Goal: Find specific fact: Find specific page/section

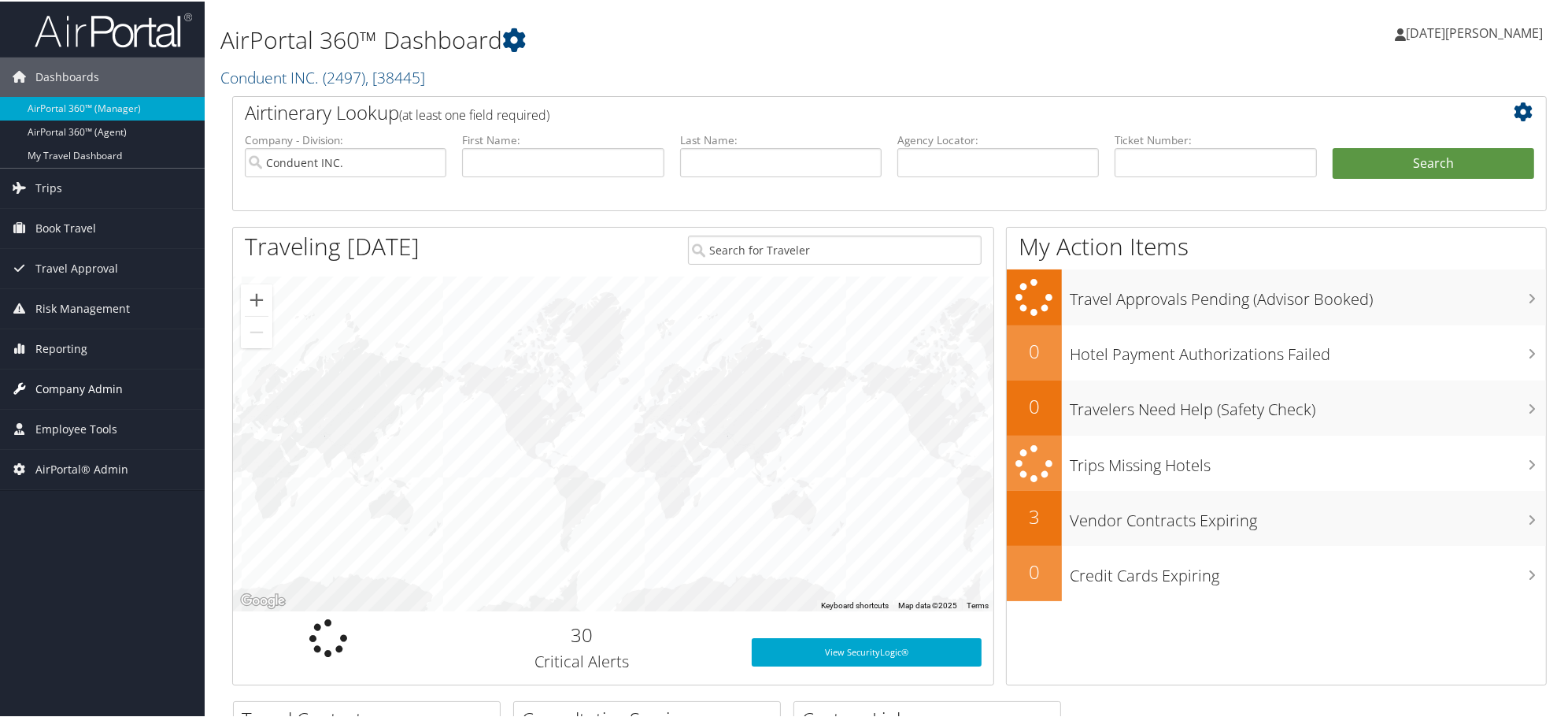
click at [59, 395] on span "Company Admin" at bounding box center [80, 387] width 88 height 39
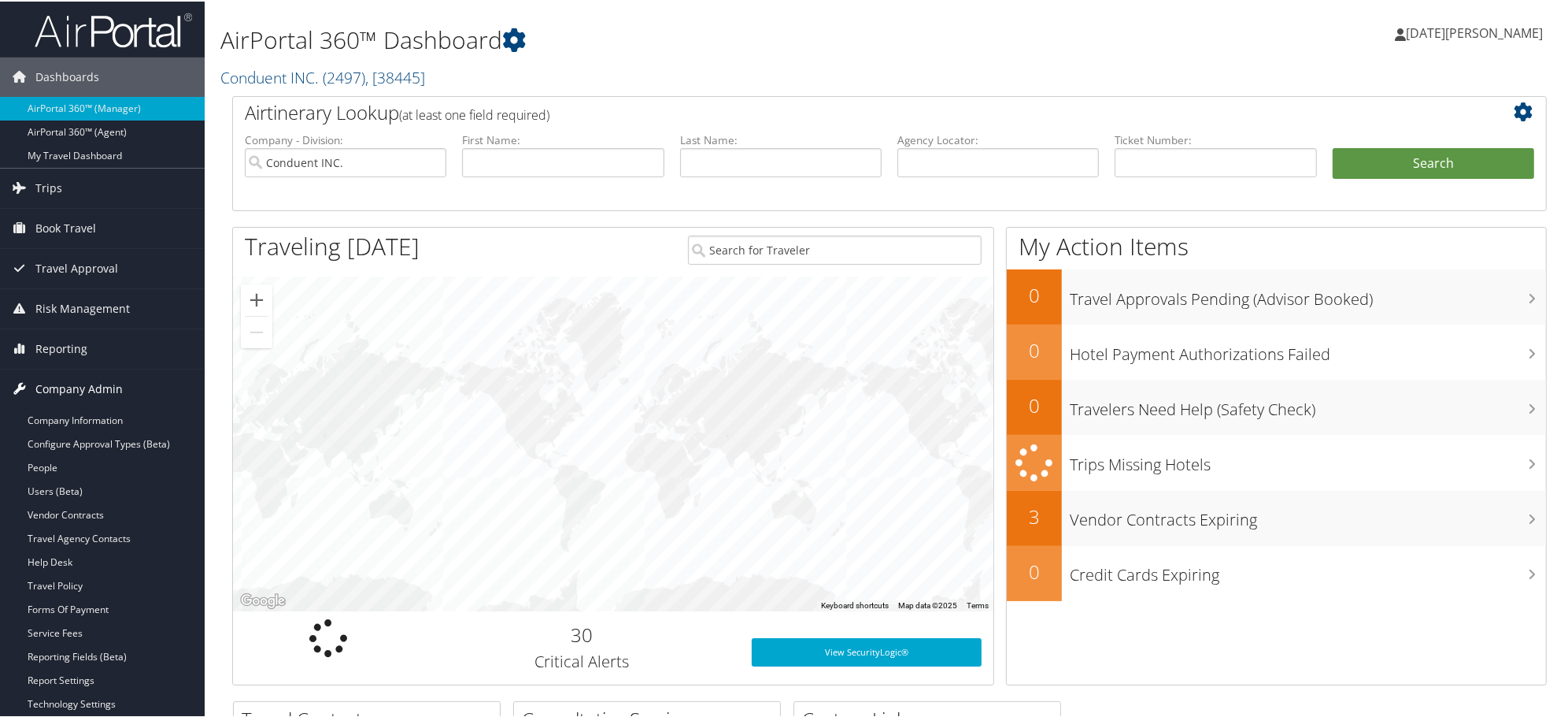
scroll to position [88, 0]
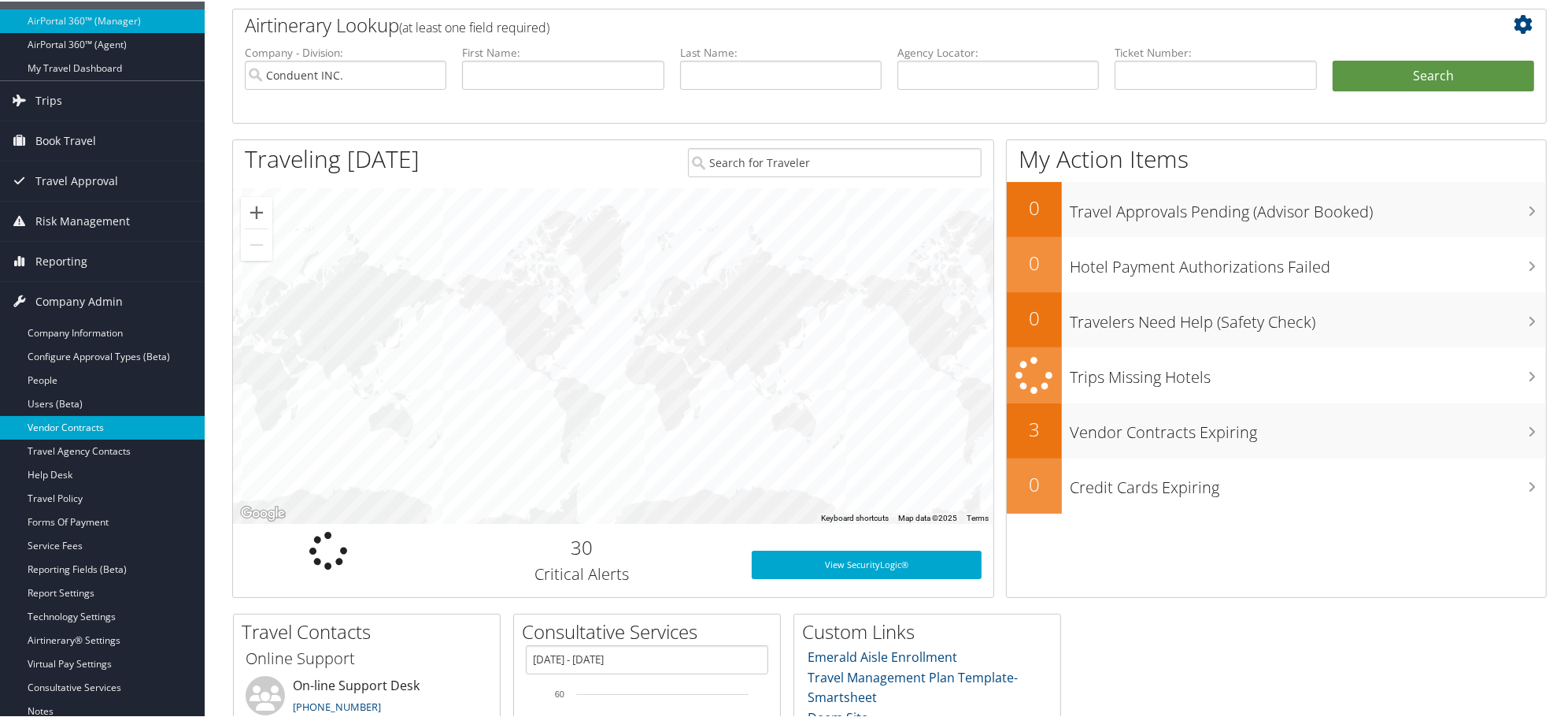
click at [59, 430] on link "Vendor Contracts" at bounding box center [102, 426] width 205 height 24
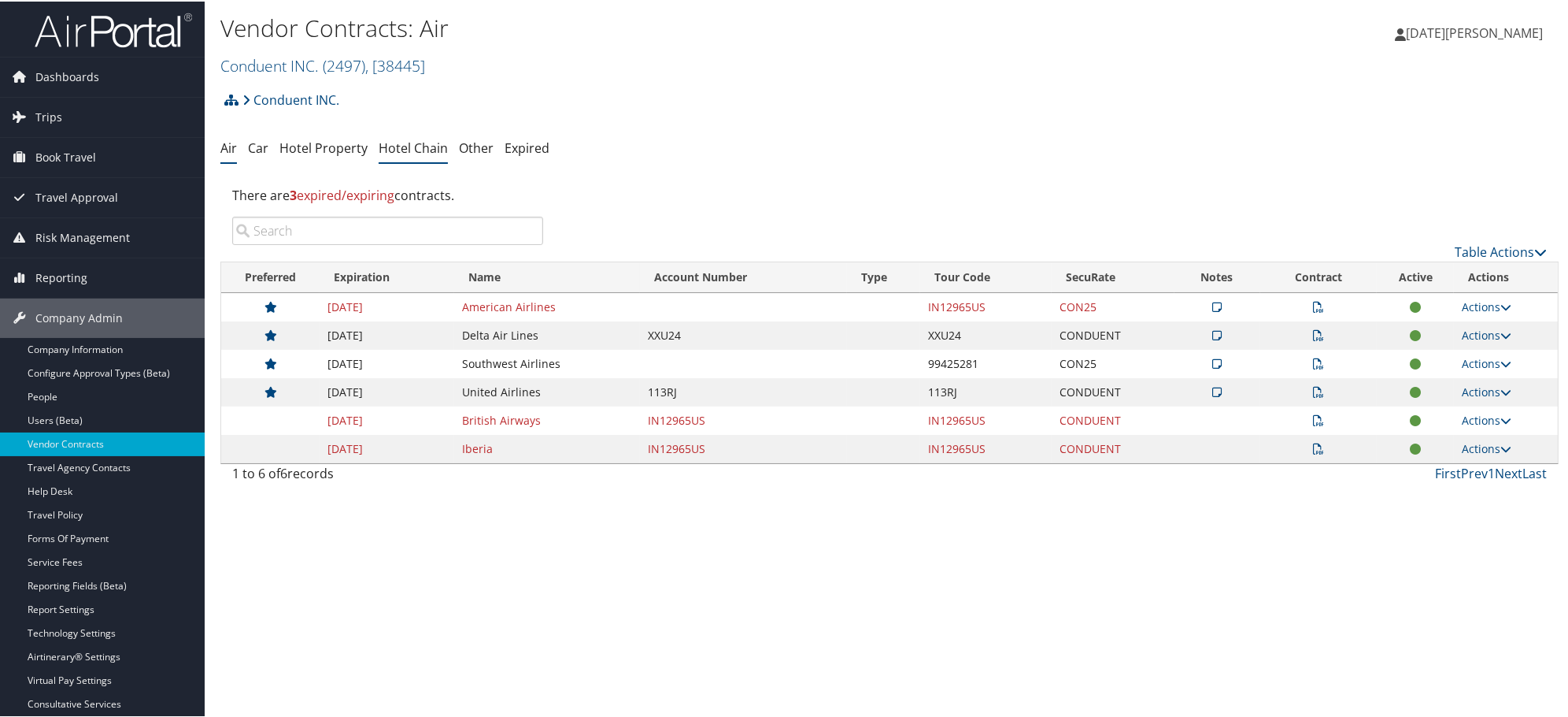
click at [408, 143] on link "Hotel Chain" at bounding box center [413, 146] width 69 height 17
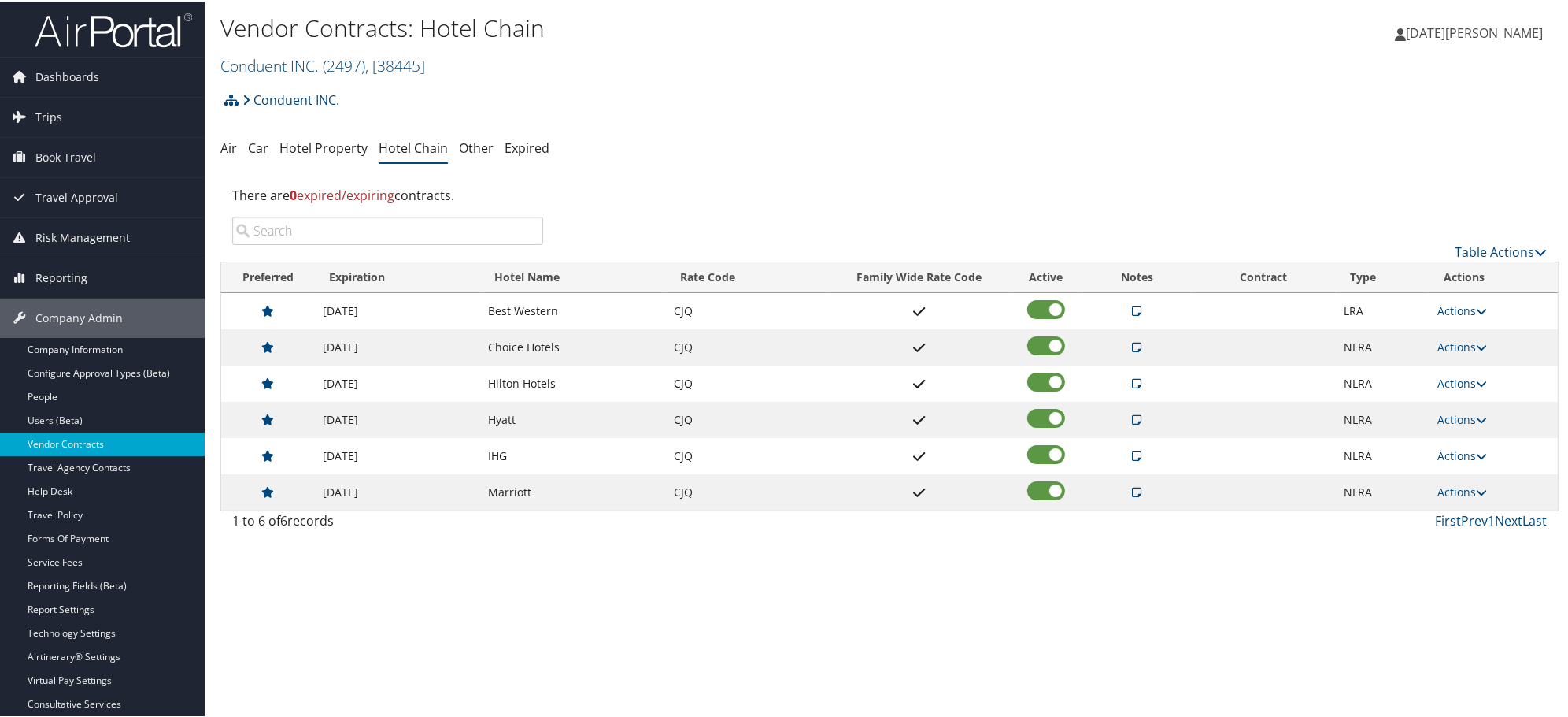
click at [1133, 348] on icon at bounding box center [1137, 346] width 9 height 11
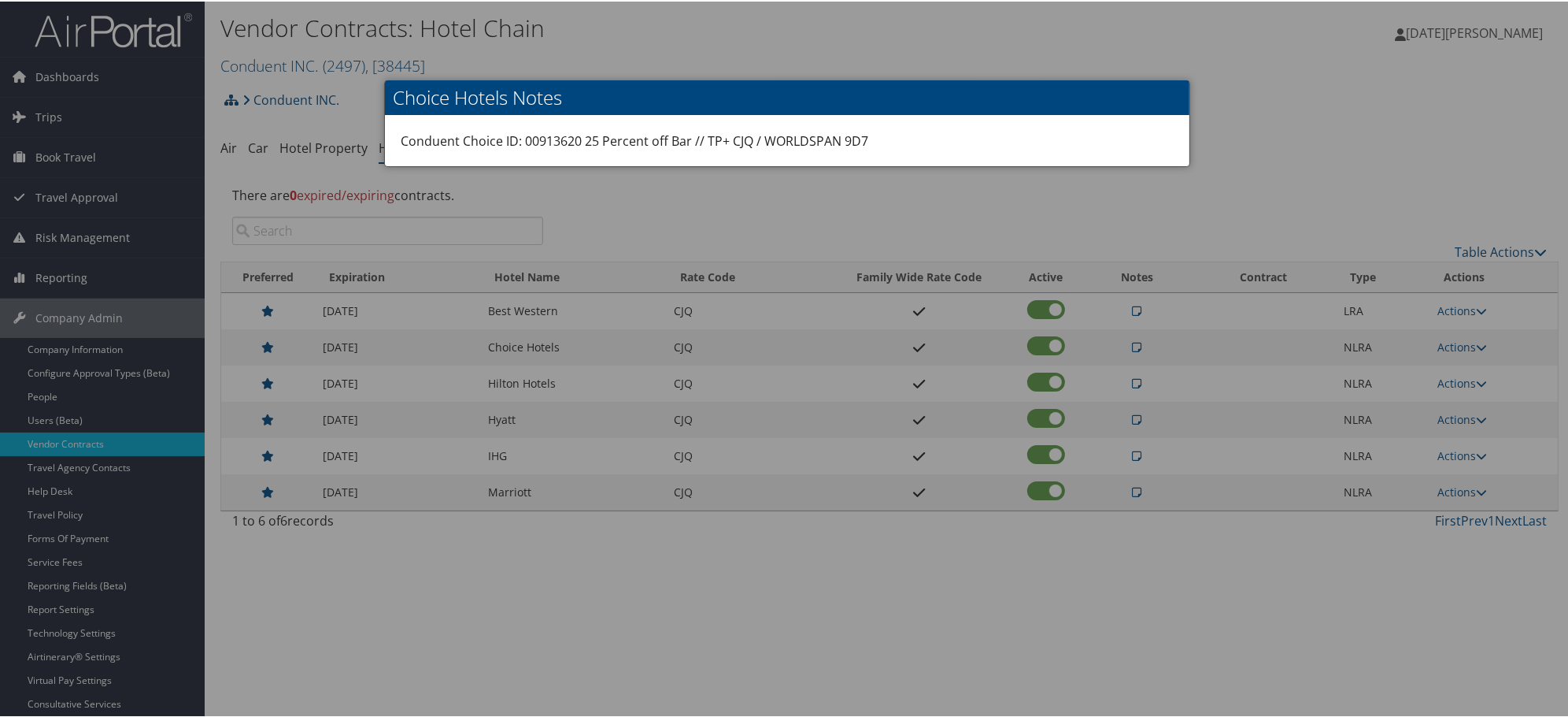
click at [694, 187] on div at bounding box center [787, 358] width 1574 height 717
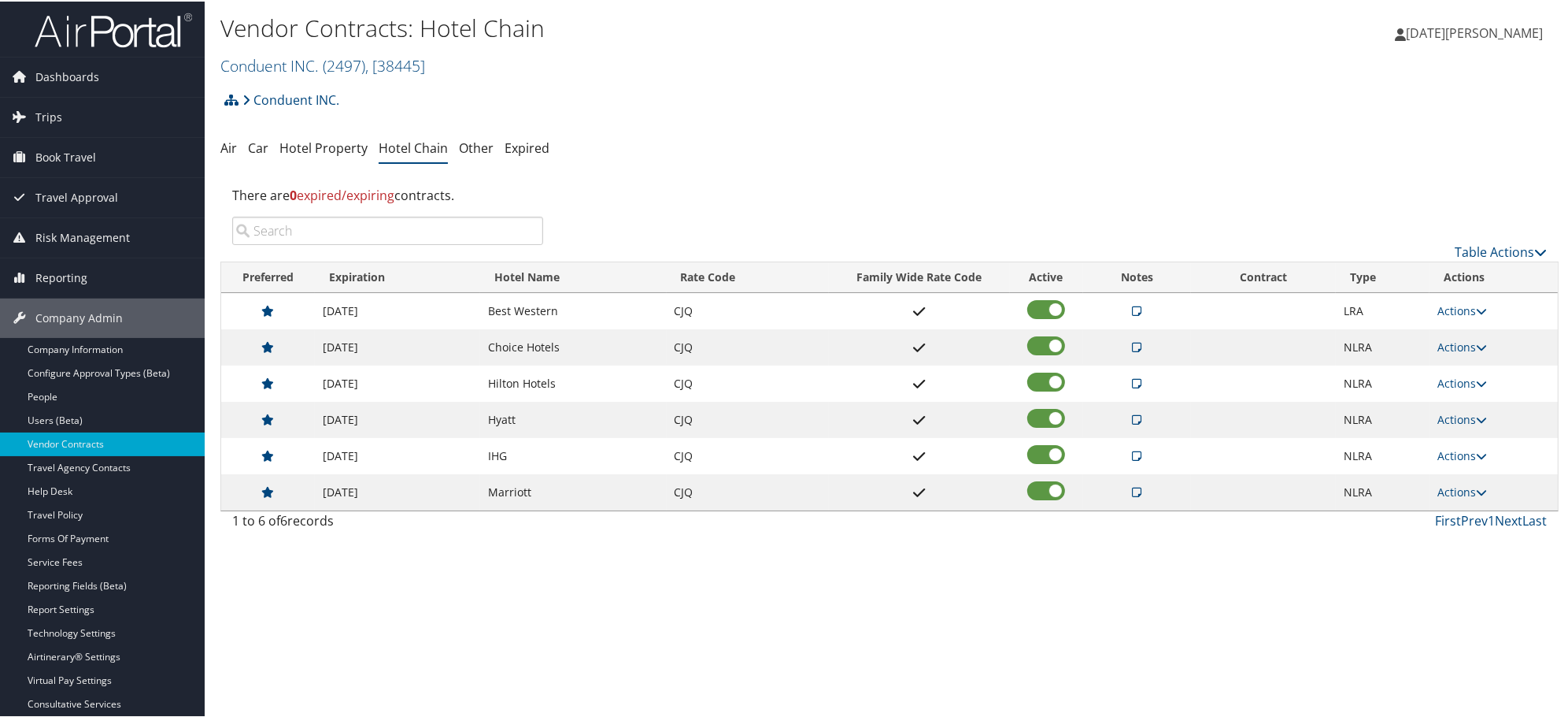
click at [669, 536] on div "1 to 6 of 6 records First Prev 1 Next Last" at bounding box center [890, 522] width 1339 height 27
click at [381, 326] on td "[DATE]" at bounding box center [397, 310] width 165 height 37
click at [309, 150] on link "Hotel Property" at bounding box center [324, 146] width 88 height 17
click at [373, 150] on ul "Air Car Hotel Property Hotel Chain Other Expired" at bounding box center [890, 147] width 1339 height 28
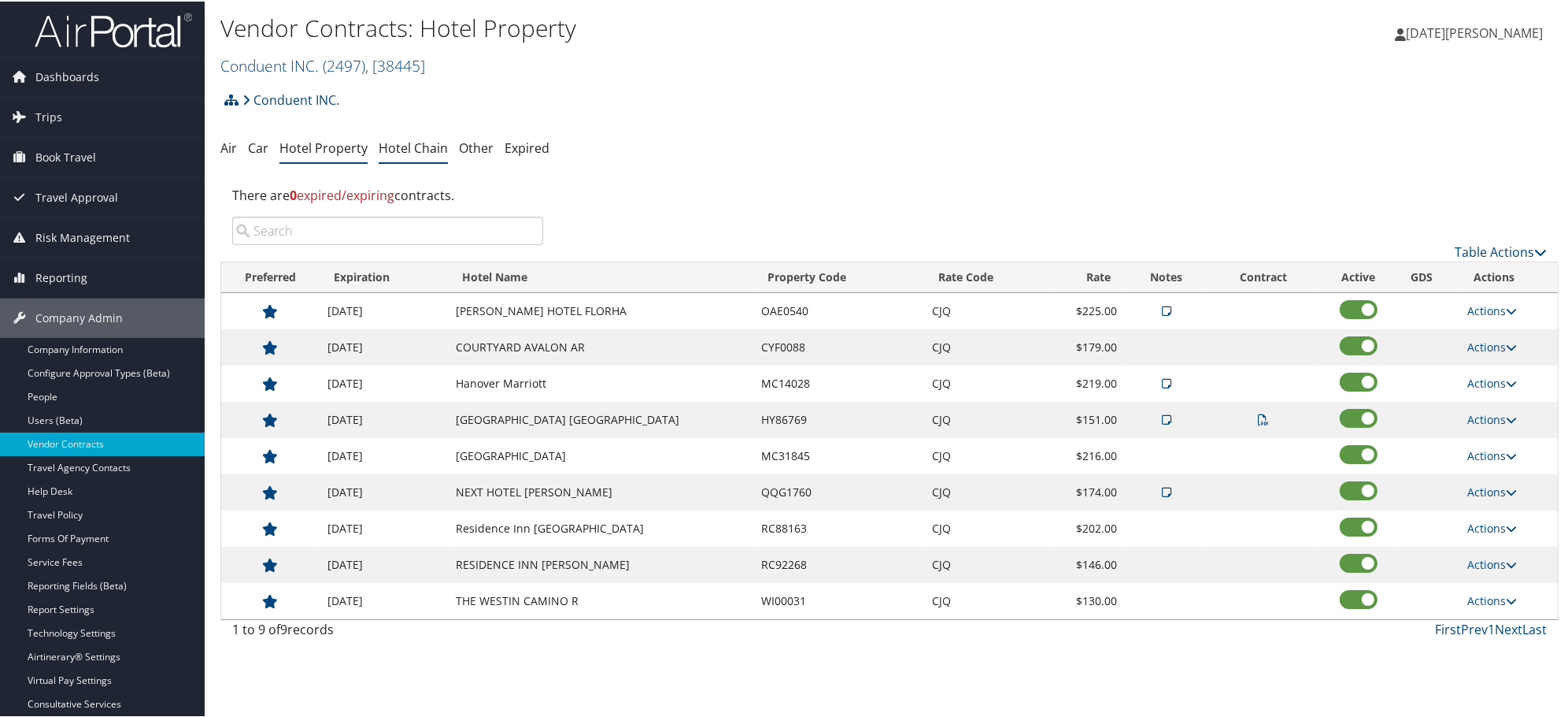
click at [391, 148] on link "Hotel Chain" at bounding box center [413, 146] width 69 height 17
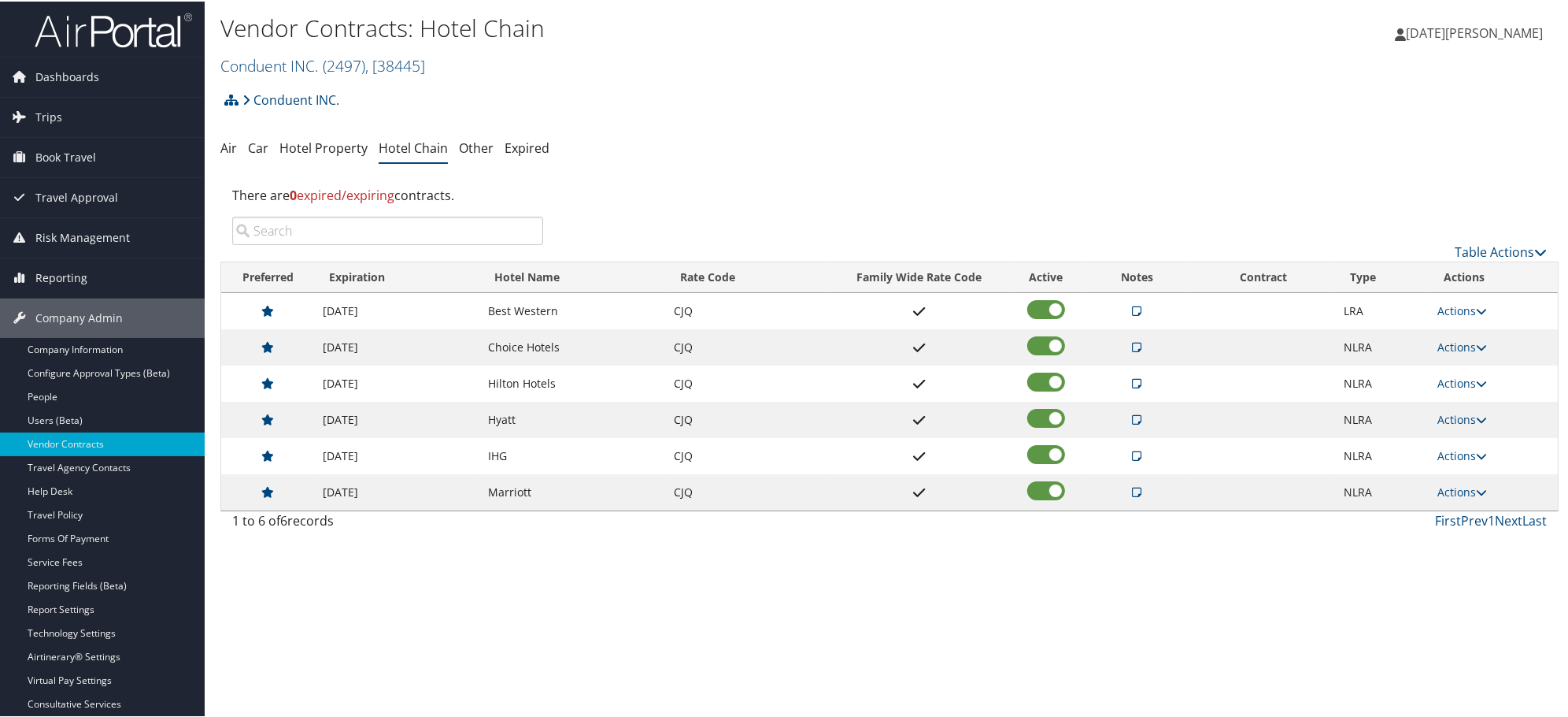
click at [1136, 487] on td "CC6 // TP+ CJQ / WS 9D7" at bounding box center [1137, 491] width 109 height 37
click at [1135, 492] on icon at bounding box center [1137, 490] width 9 height 11
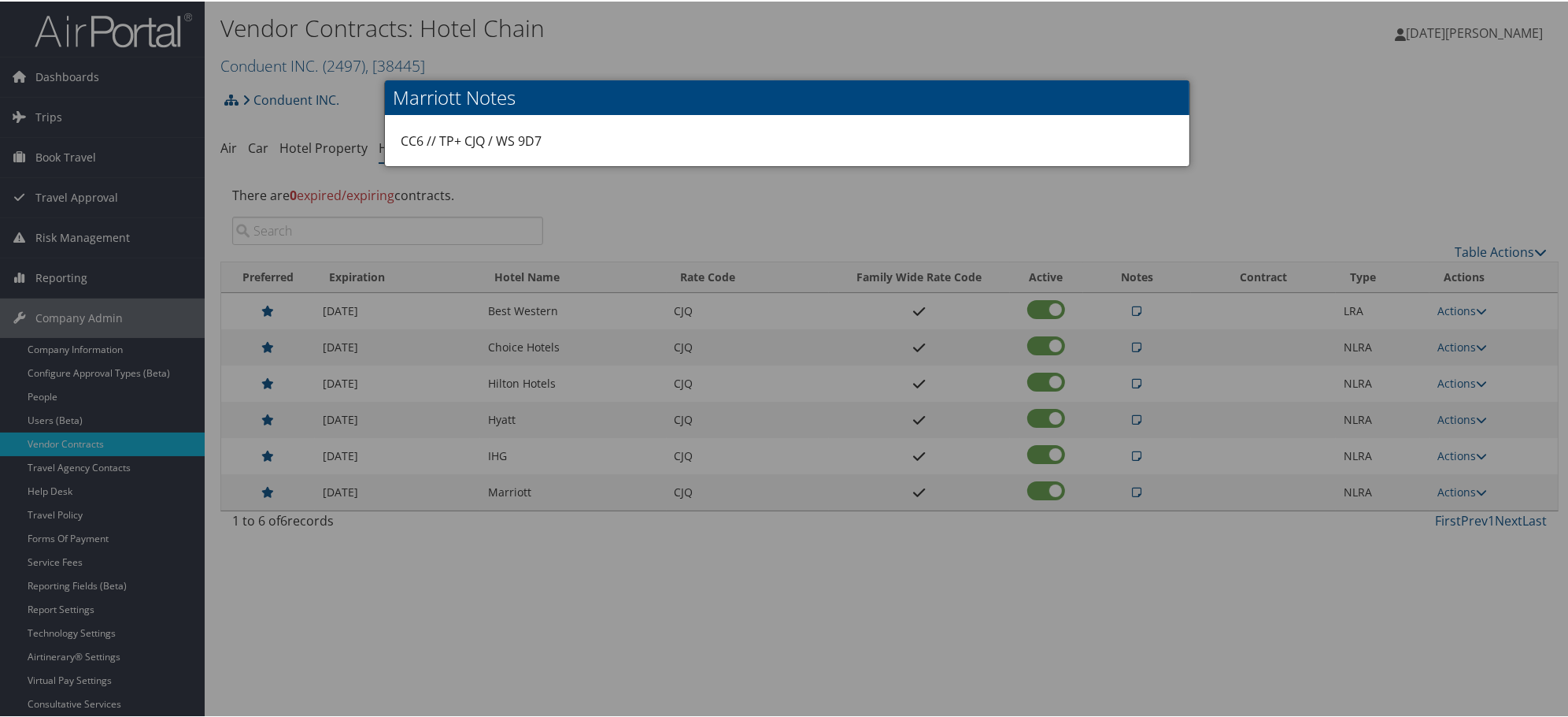
click at [1206, 569] on div at bounding box center [787, 358] width 1574 height 717
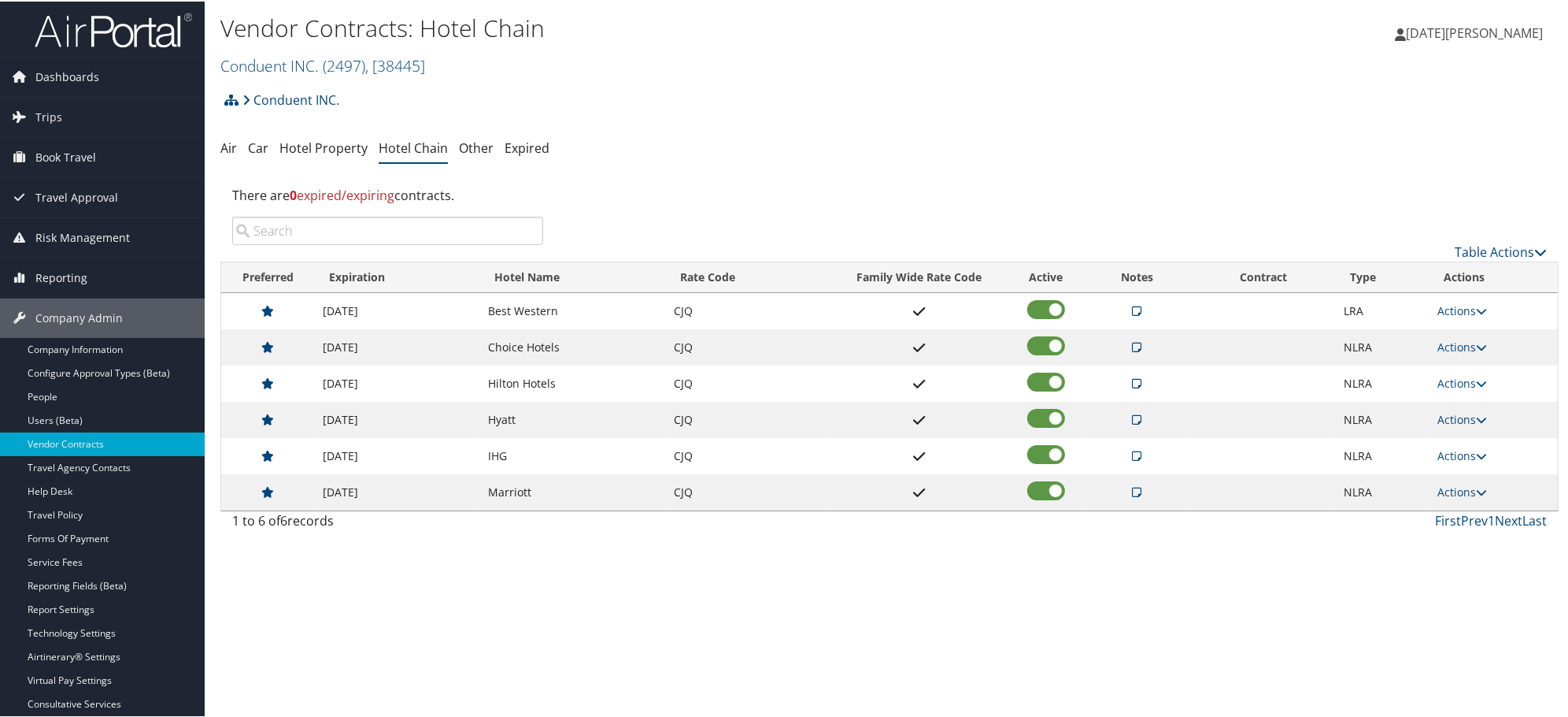
click at [1134, 491] on icon at bounding box center [1137, 490] width 9 height 11
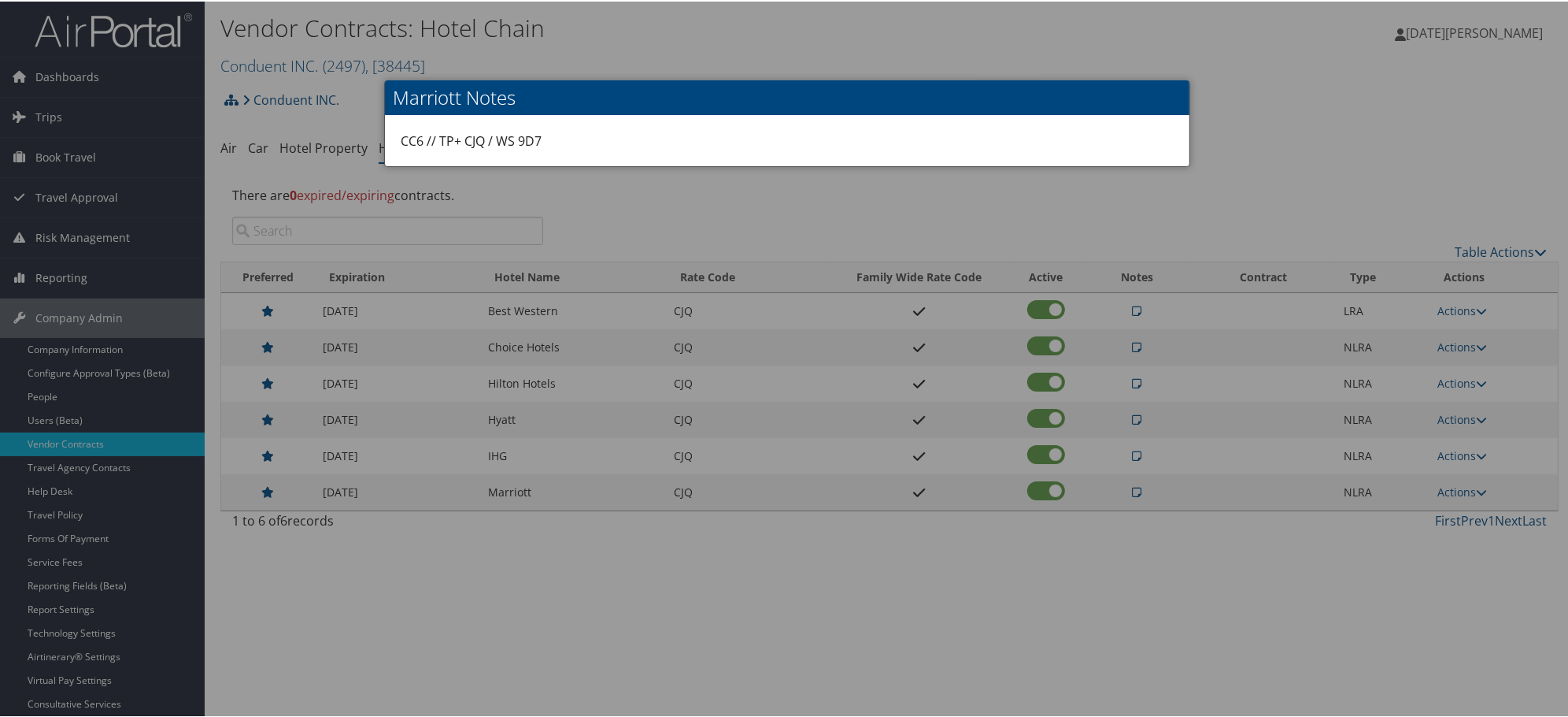
click at [995, 202] on div at bounding box center [787, 358] width 1574 height 717
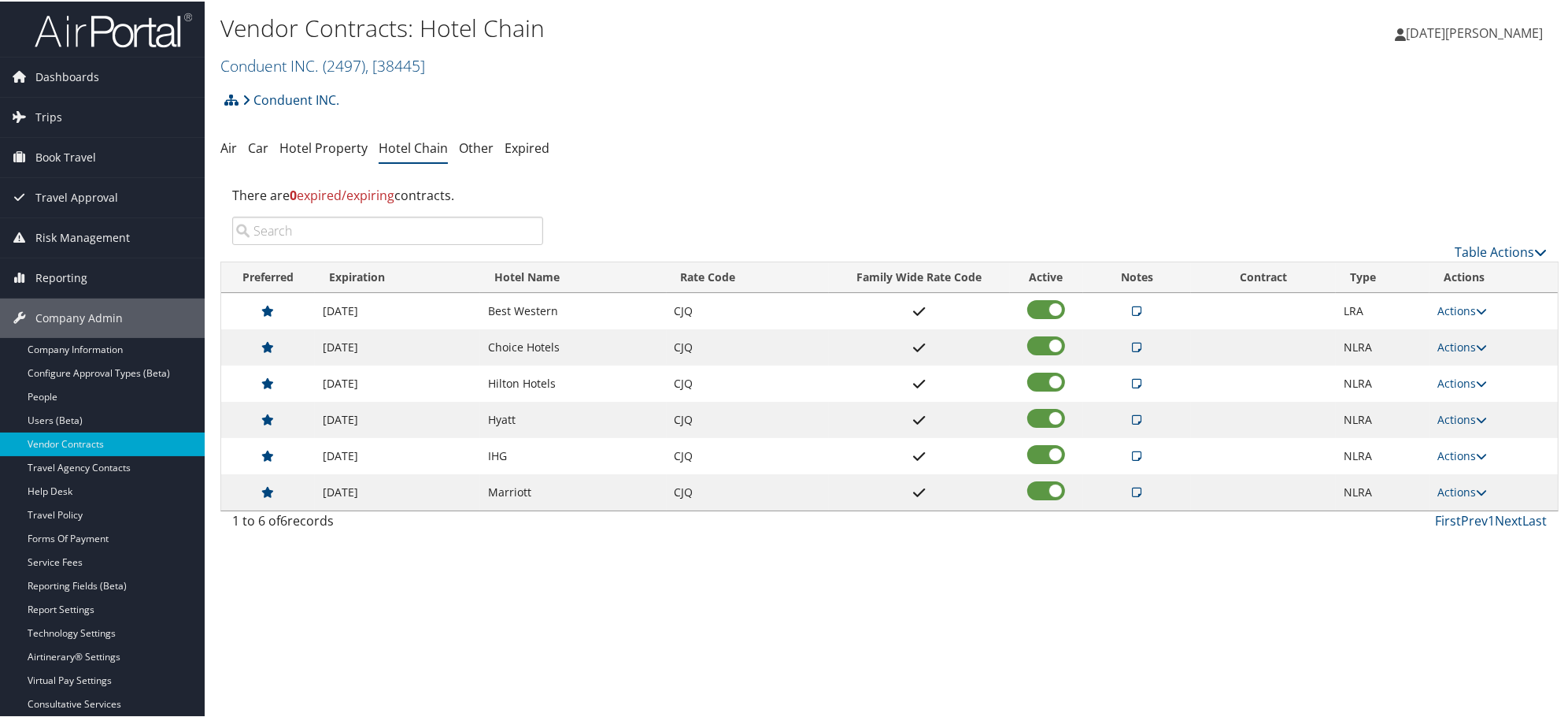
click at [443, 221] on input "search" at bounding box center [388, 229] width 311 height 28
paste input "ARCHER"
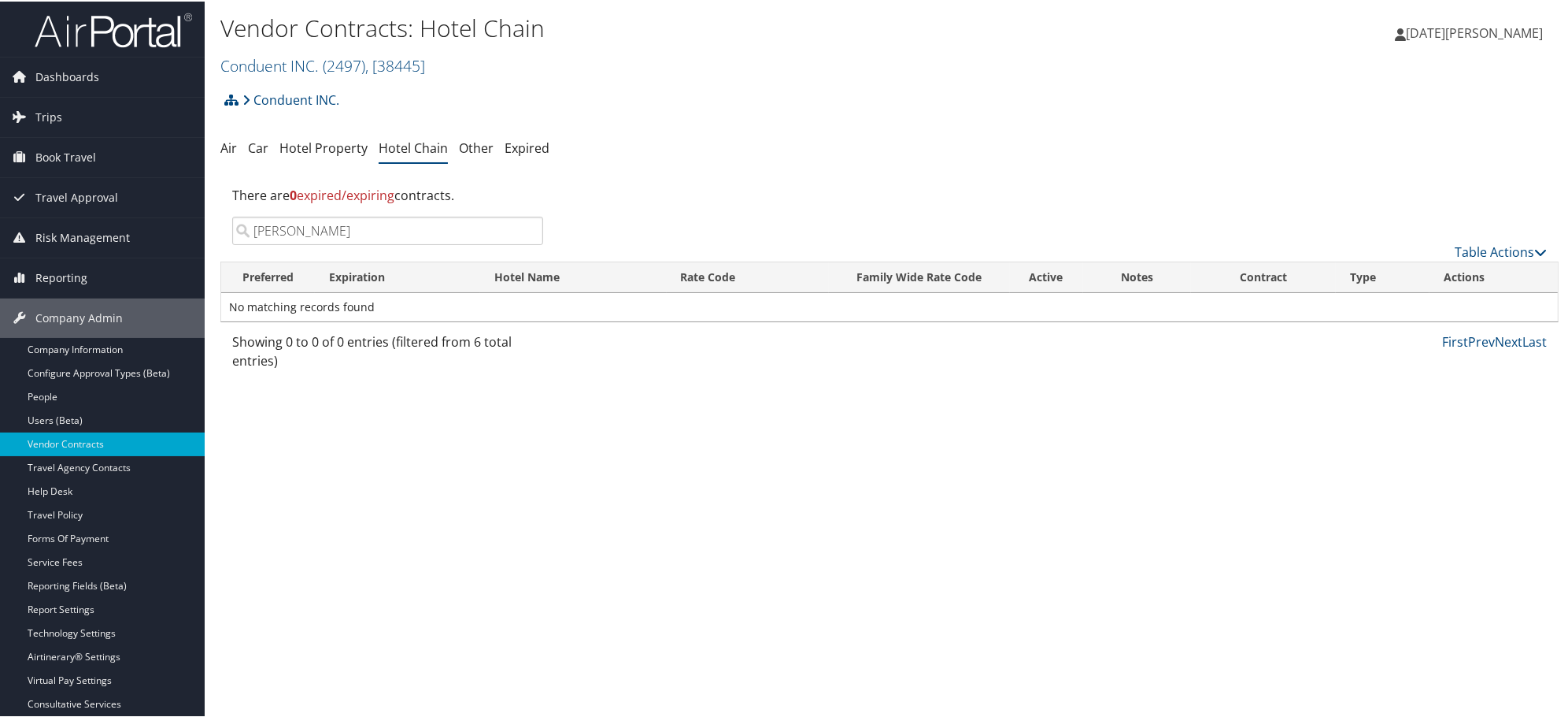
click at [321, 238] on input "ARCHER" at bounding box center [388, 229] width 311 height 28
click at [320, 236] on input "ARCHER" at bounding box center [388, 229] width 311 height 28
paste input "FLORHA"
type input "FLORHA"
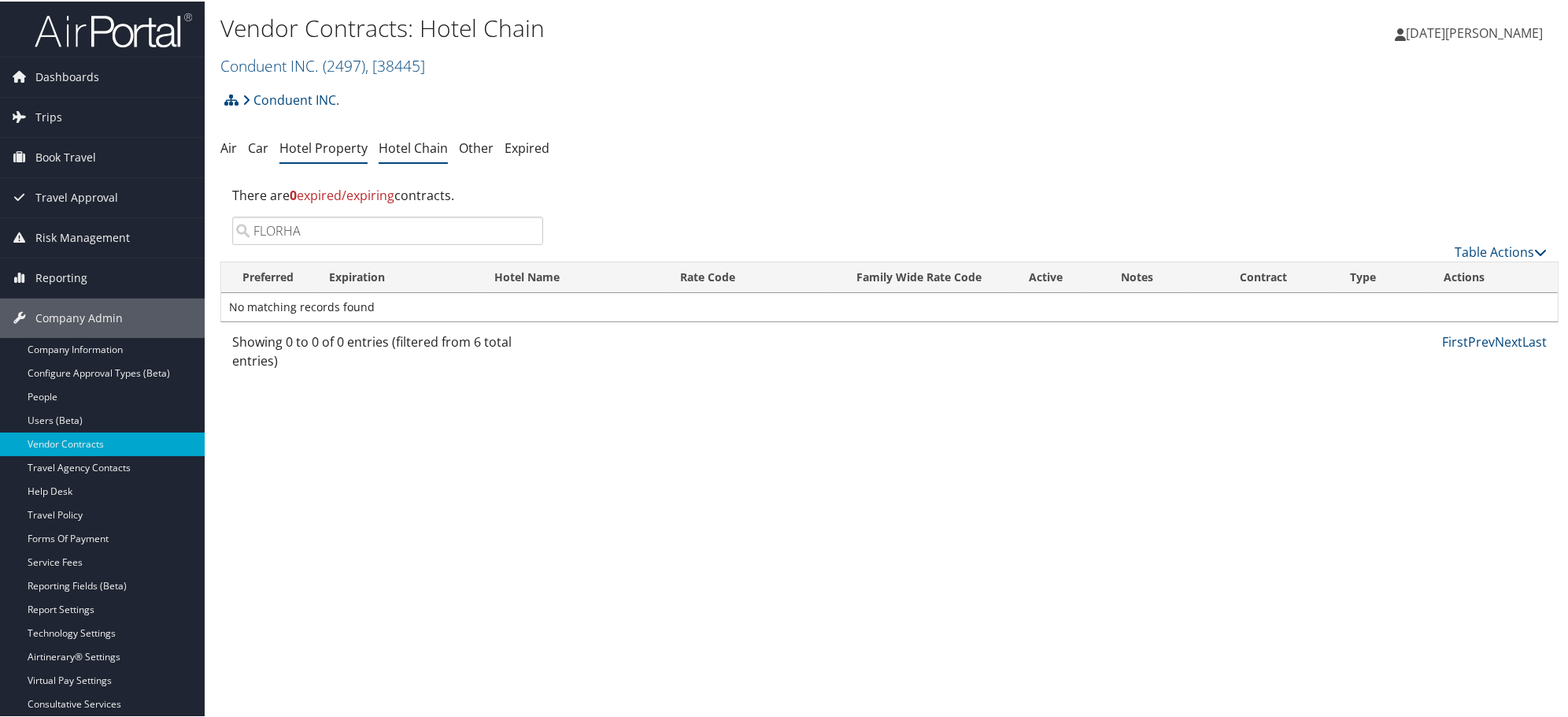
click at [331, 143] on link "Hotel Property" at bounding box center [324, 146] width 88 height 17
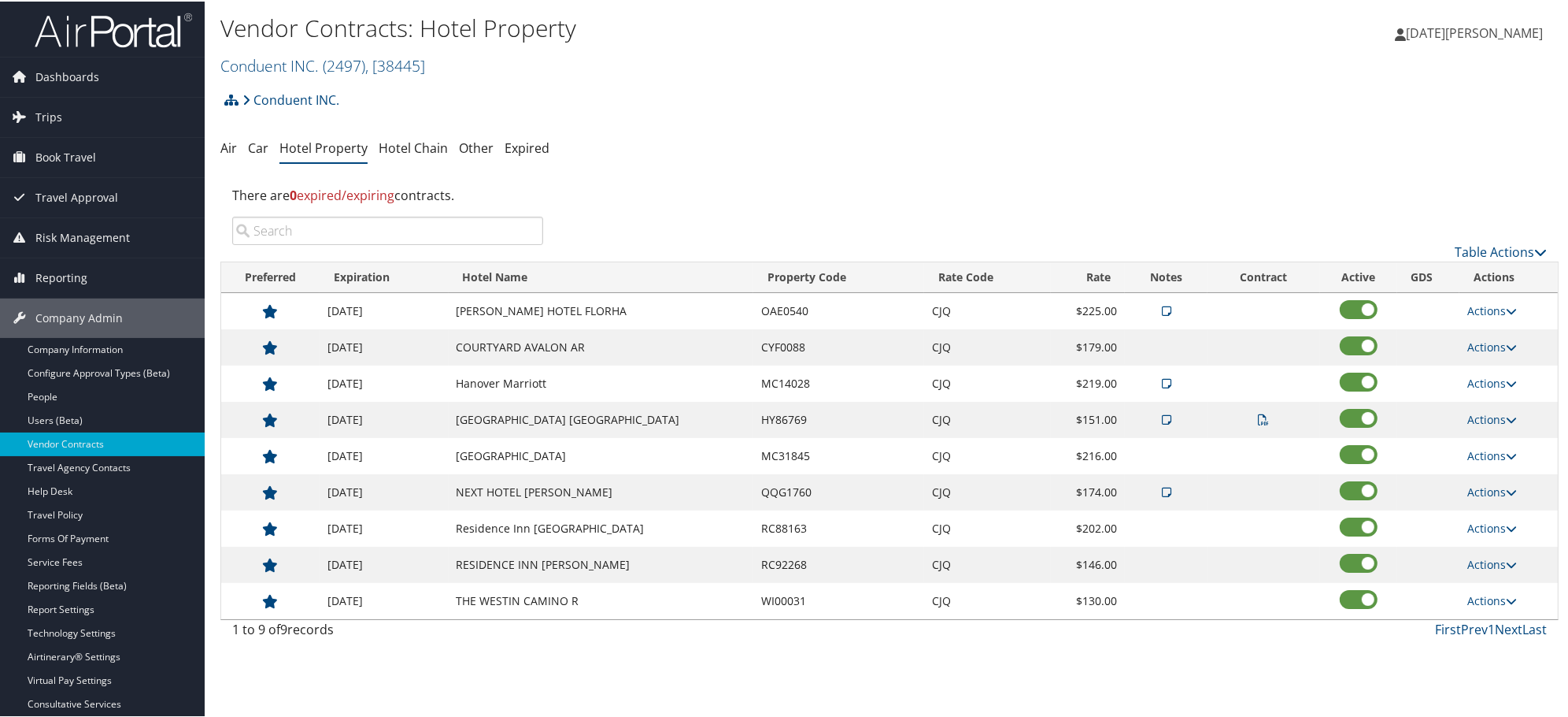
drag, startPoint x: 351, startPoint y: 233, endPoint x: 362, endPoint y: 241, distance: 13.6
click at [351, 233] on input "search" at bounding box center [388, 229] width 311 height 28
click at [1163, 312] on icon at bounding box center [1167, 309] width 9 height 11
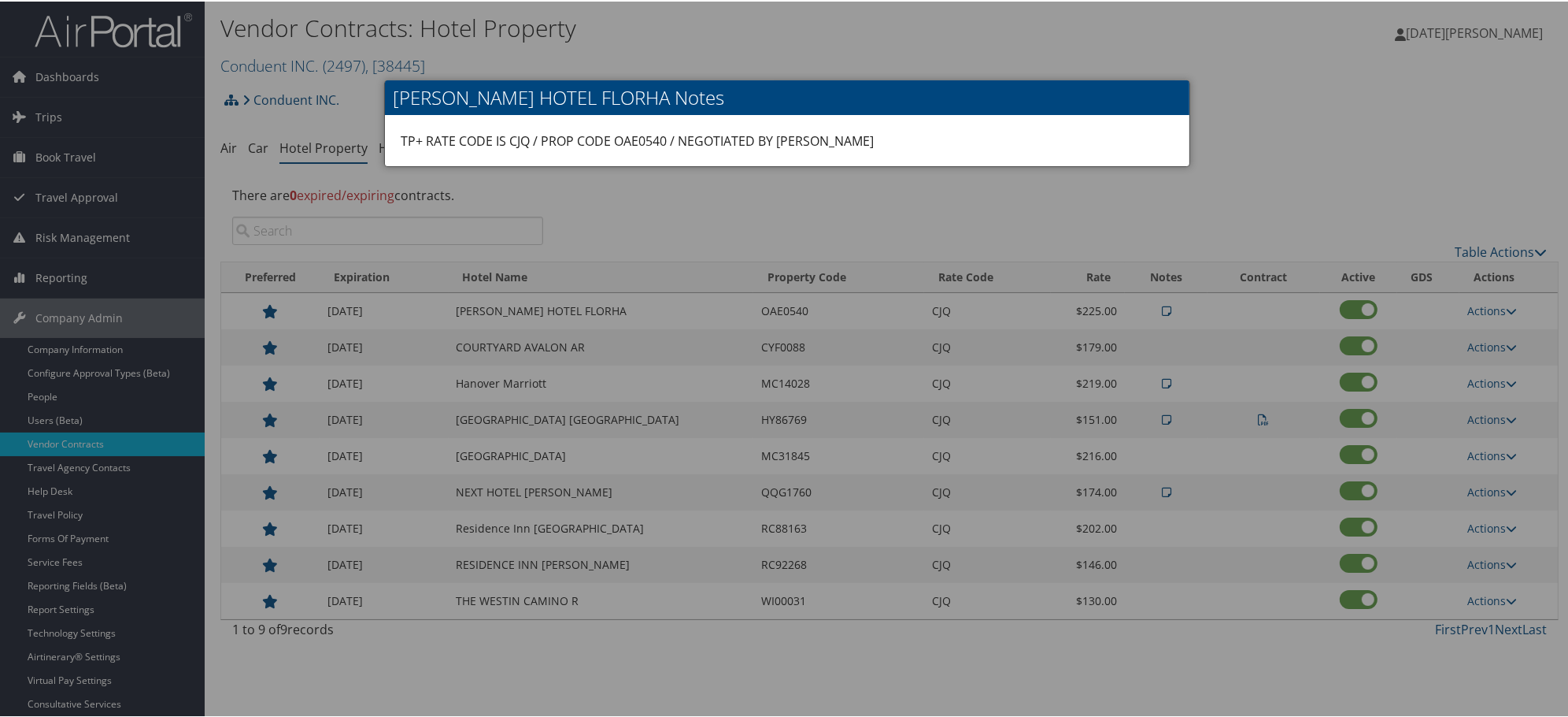
click at [353, 309] on div at bounding box center [787, 358] width 1574 height 717
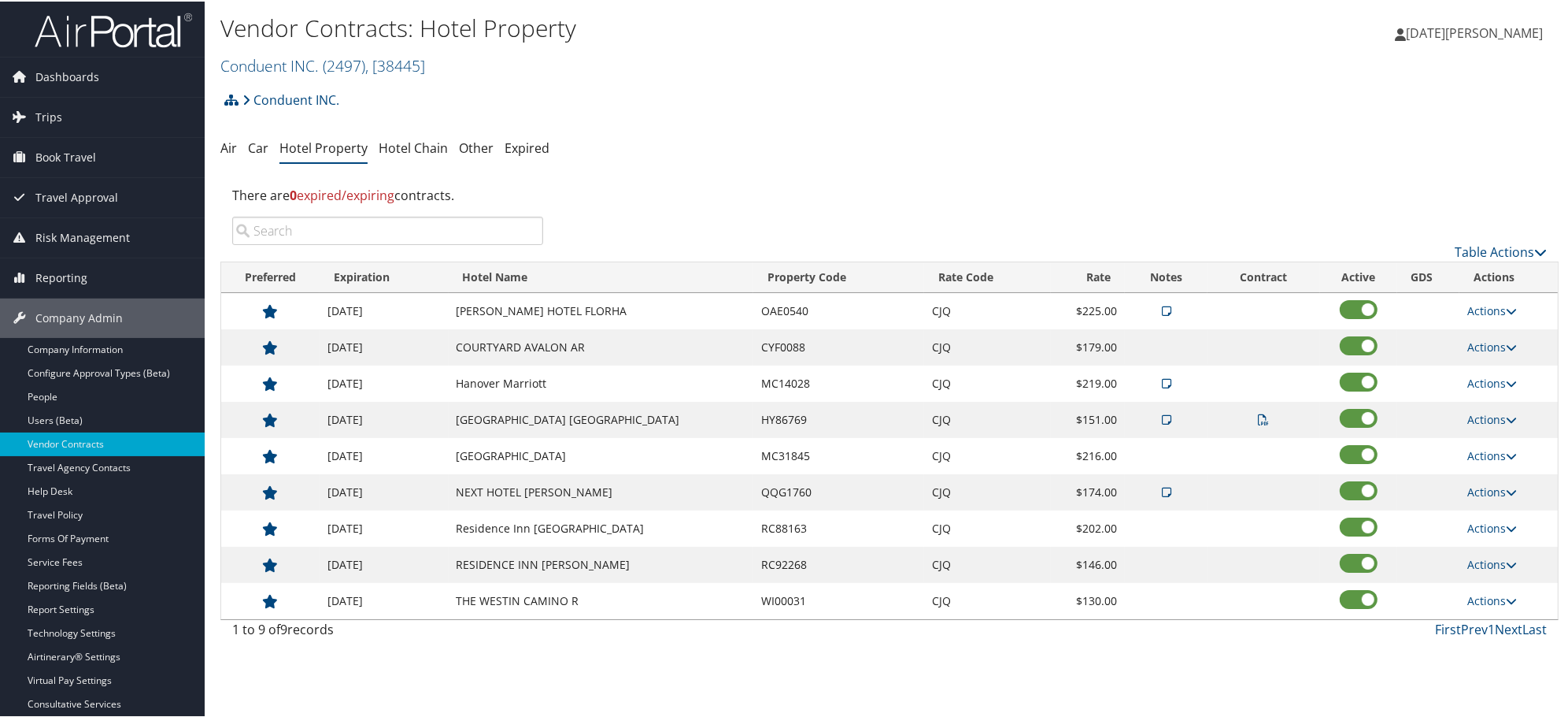
click at [292, 54] on small "Conduent INC. ( 2497 ) , [ 38445 ]" at bounding box center [323, 64] width 205 height 21
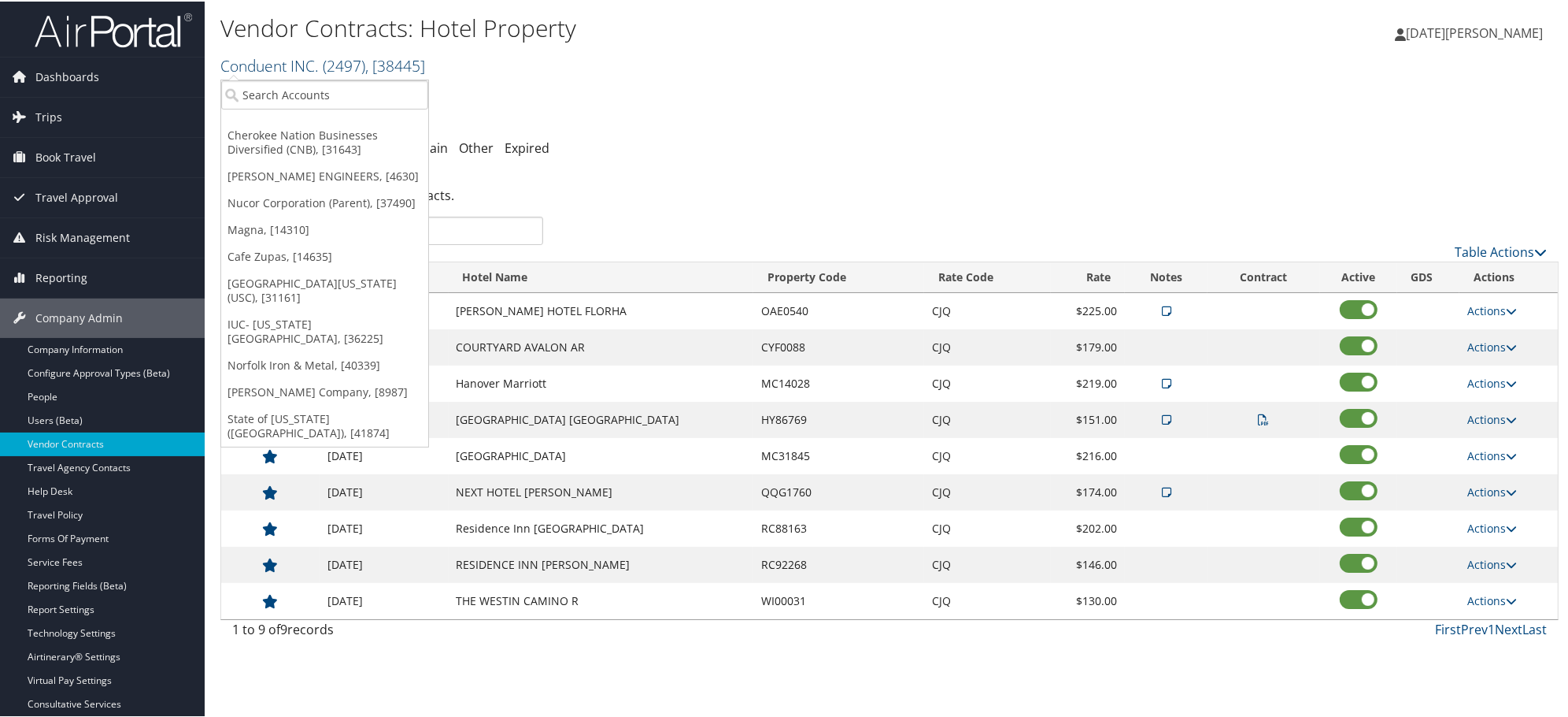
click at [292, 67] on link "Conduent INC. ( 2497 ) , [ 38445 ]" at bounding box center [323, 64] width 205 height 21
click at [293, 98] on input "search" at bounding box center [325, 93] width 207 height 29
paste input "302025"
type input "302025"
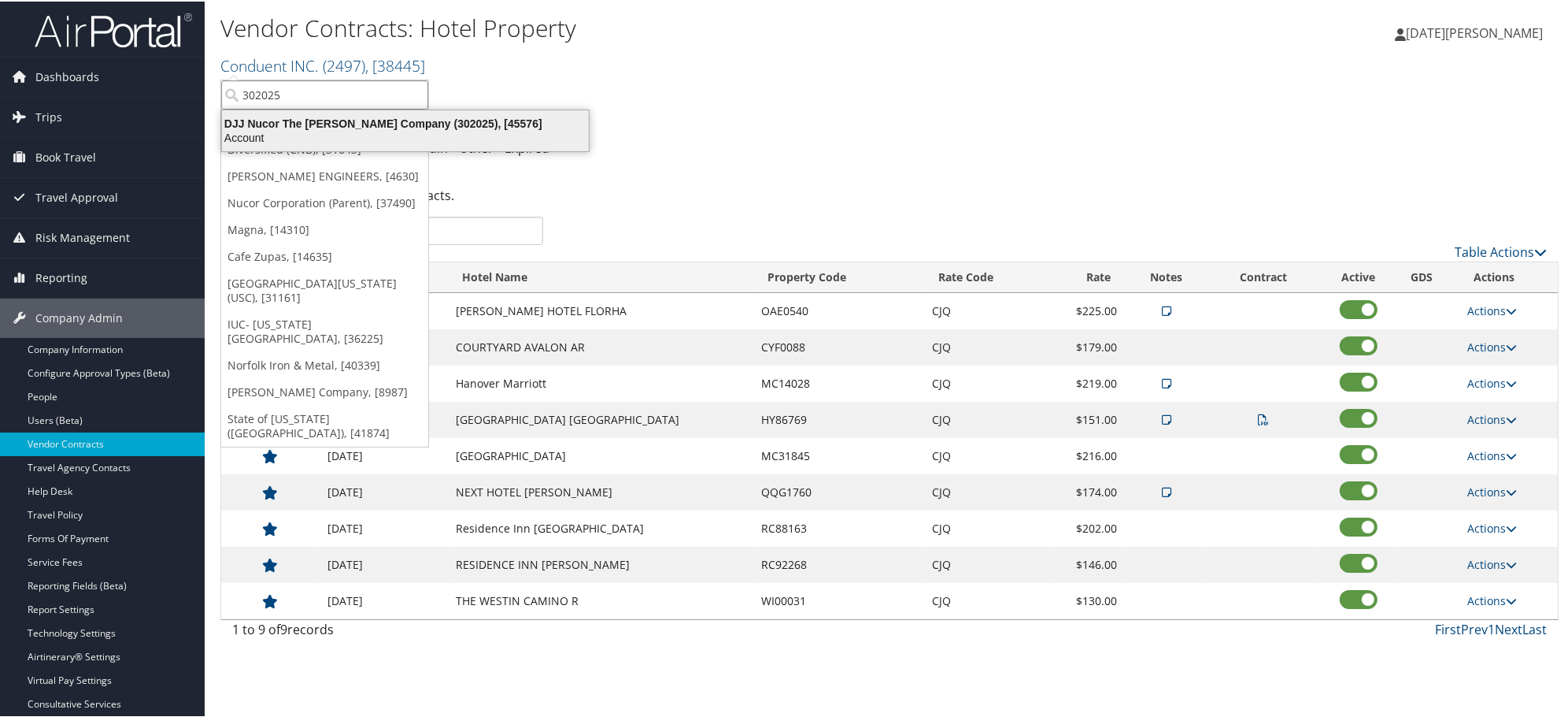
click at [309, 129] on div "Account" at bounding box center [406, 136] width 386 height 15
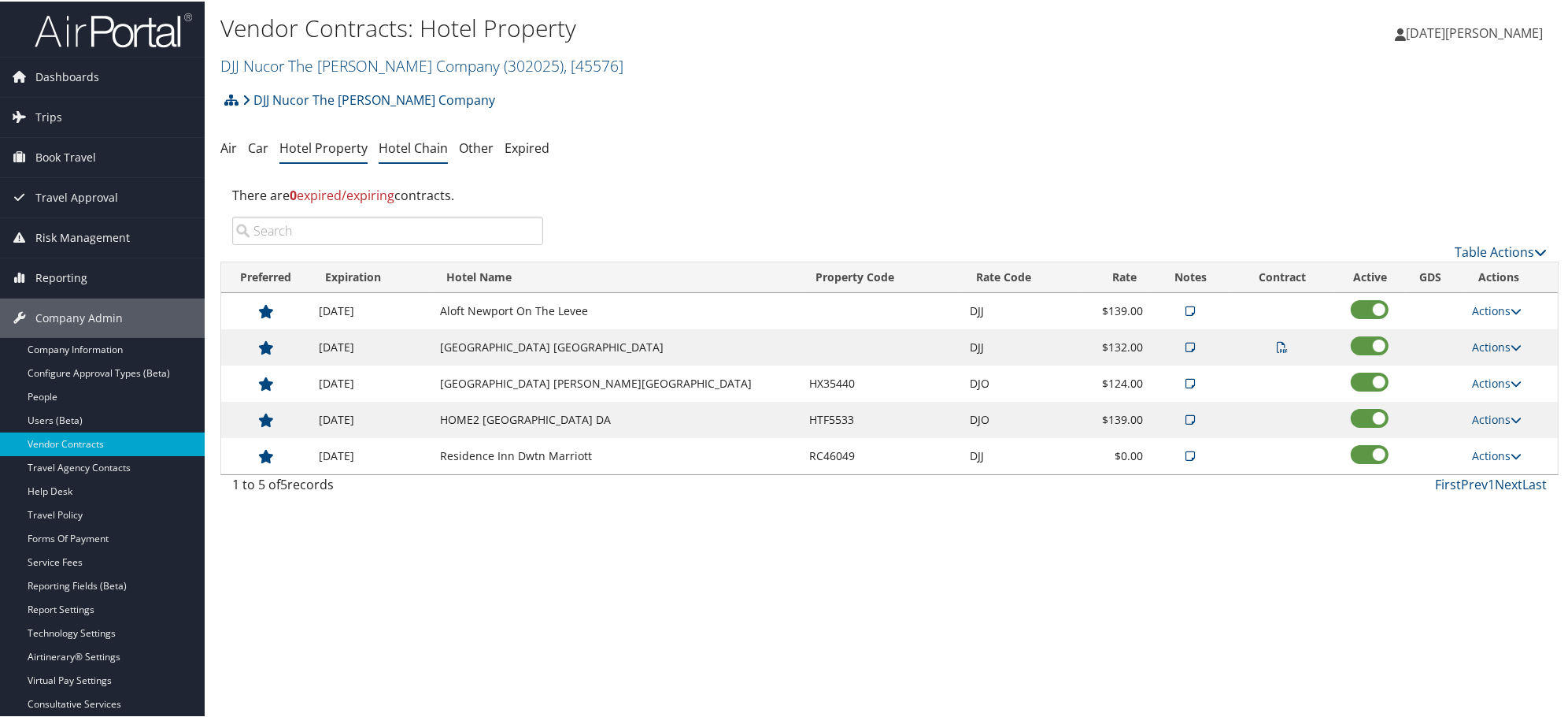
click at [405, 140] on link "Hotel Chain" at bounding box center [413, 146] width 69 height 17
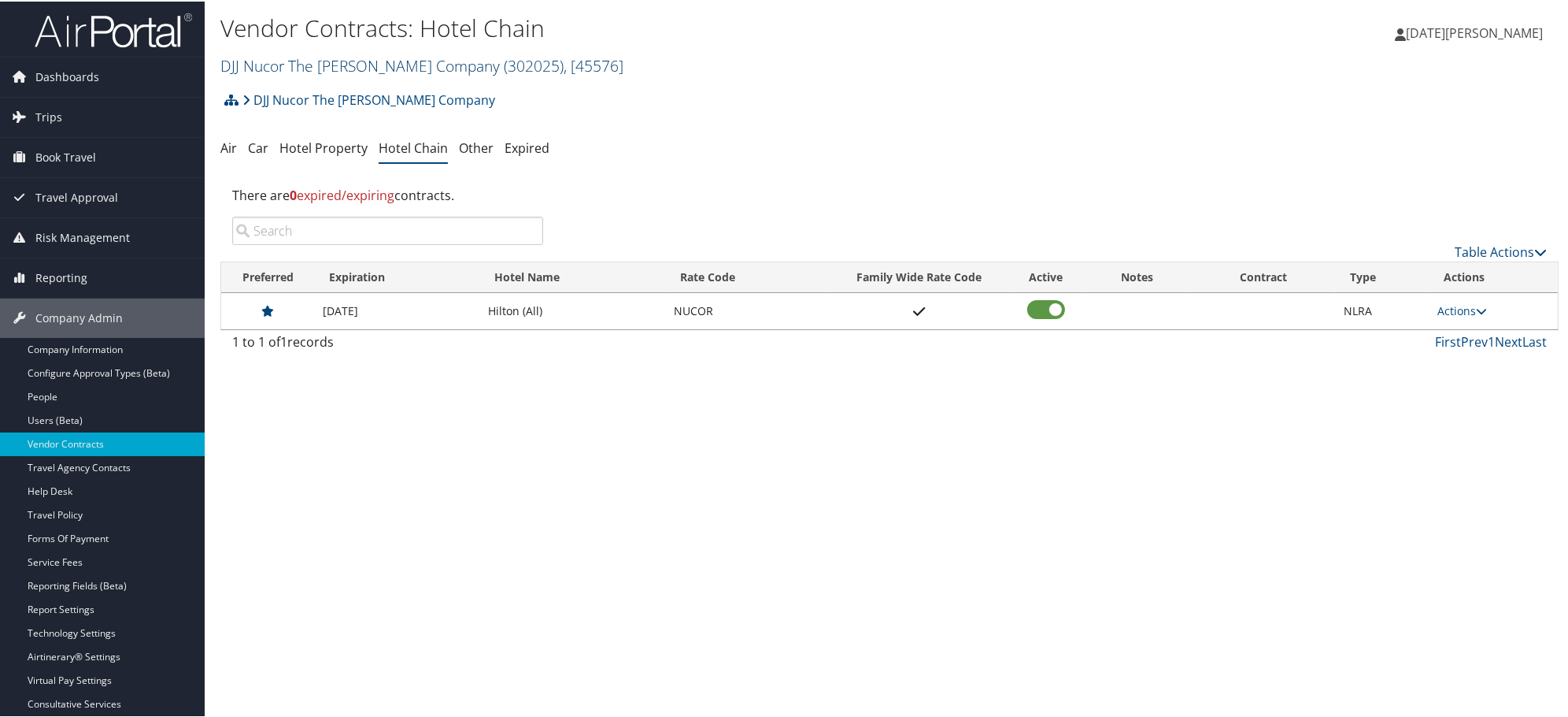
click at [332, 61] on link "DJJ Nucor The David Joseph Company ( 302025 ) , [ 45576 ]" at bounding box center [421, 64] width 403 height 21
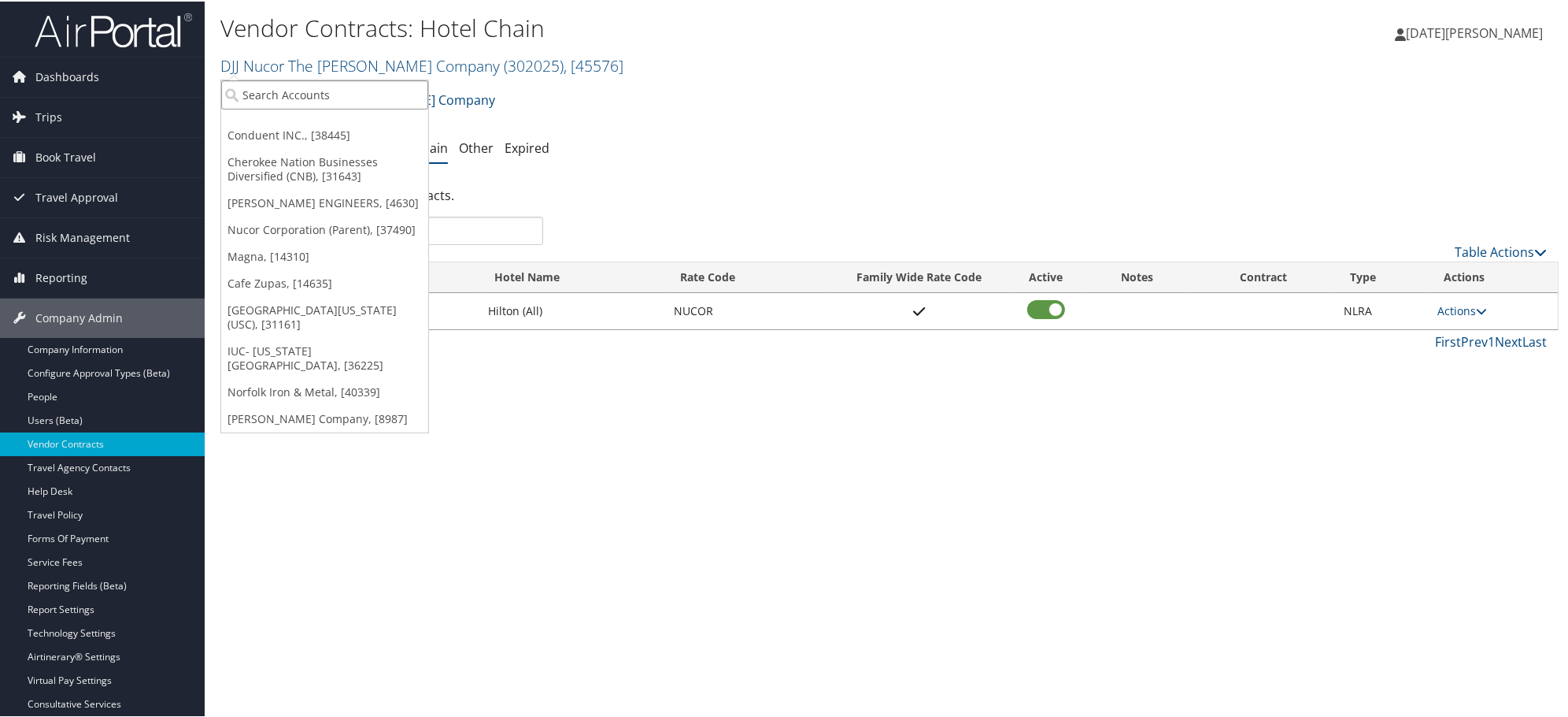
click at [312, 104] on input "search" at bounding box center [325, 93] width 207 height 29
paste input "7741"
type input "7741"
click at [281, 123] on div "My Travelers" at bounding box center [325, 123] width 224 height 15
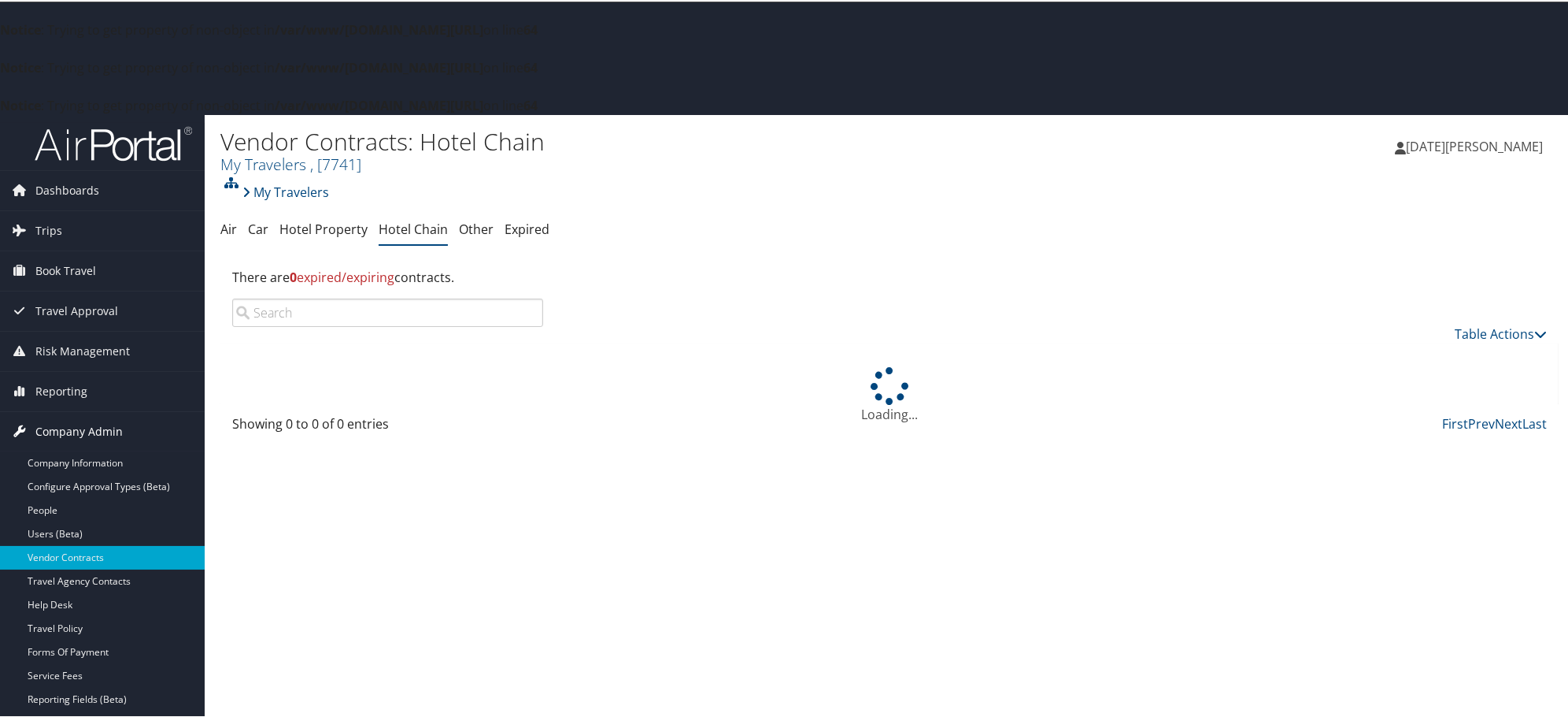
click at [59, 419] on span "Company Admin" at bounding box center [80, 430] width 88 height 39
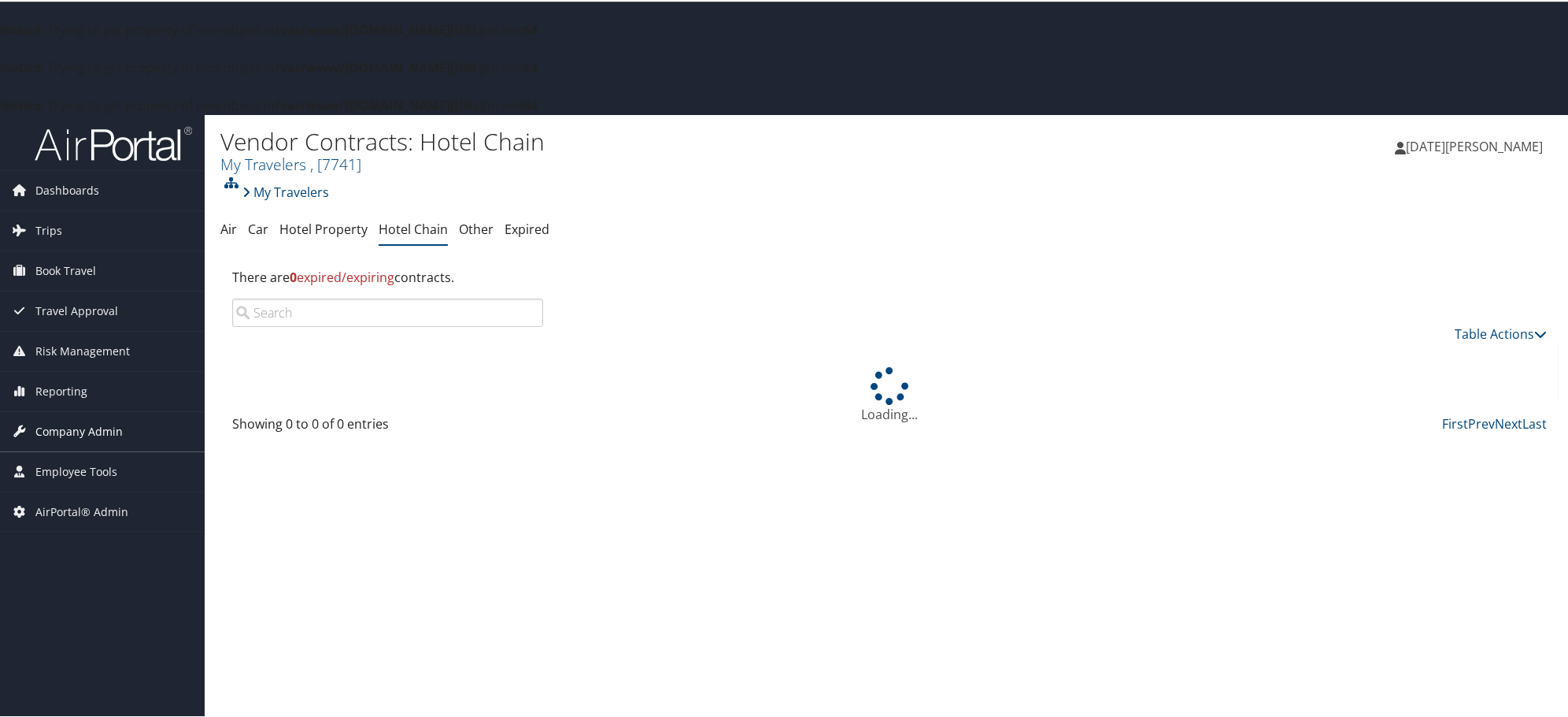
click at [61, 425] on span "Company Admin" at bounding box center [80, 430] width 88 height 39
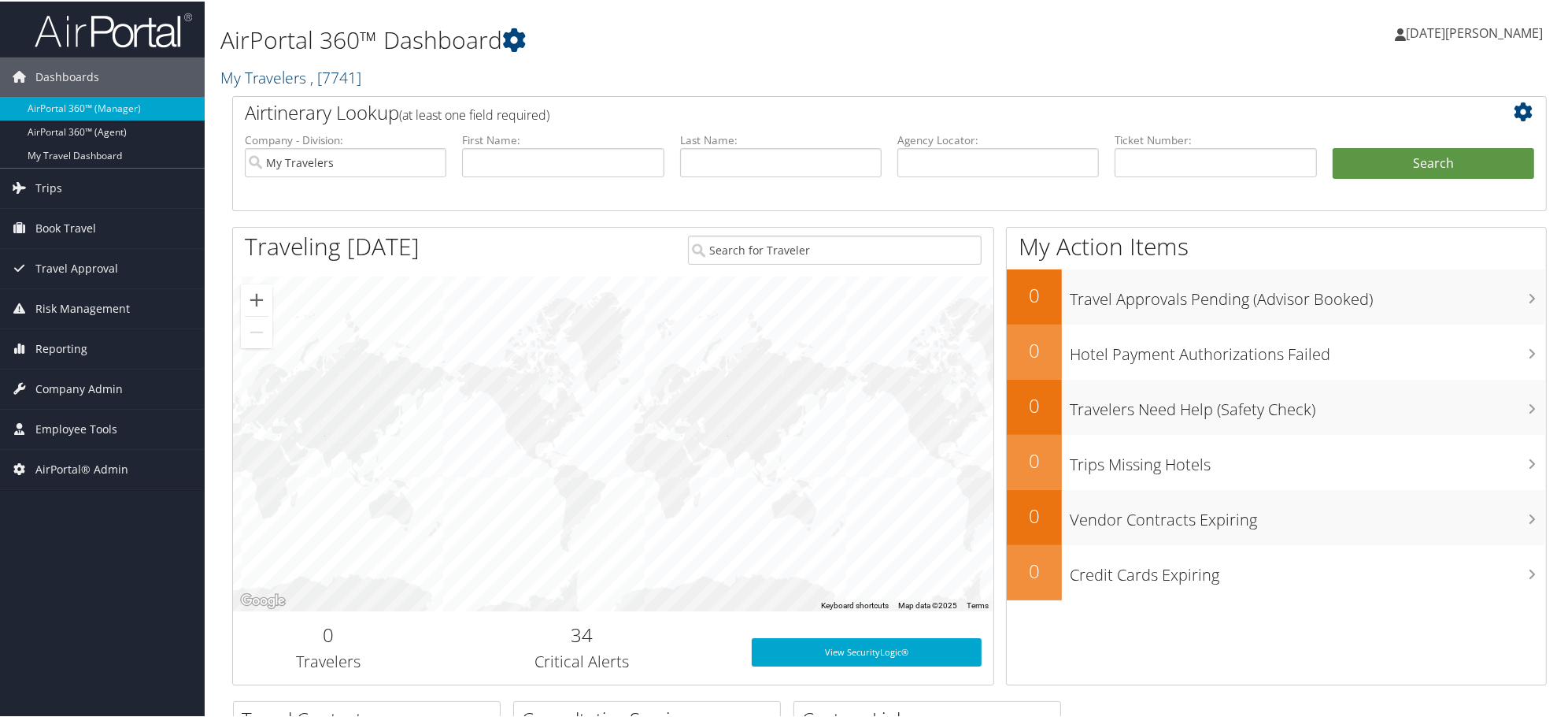
click at [290, 67] on link "My Travelers , [ 7741 ]" at bounding box center [291, 75] width 141 height 21
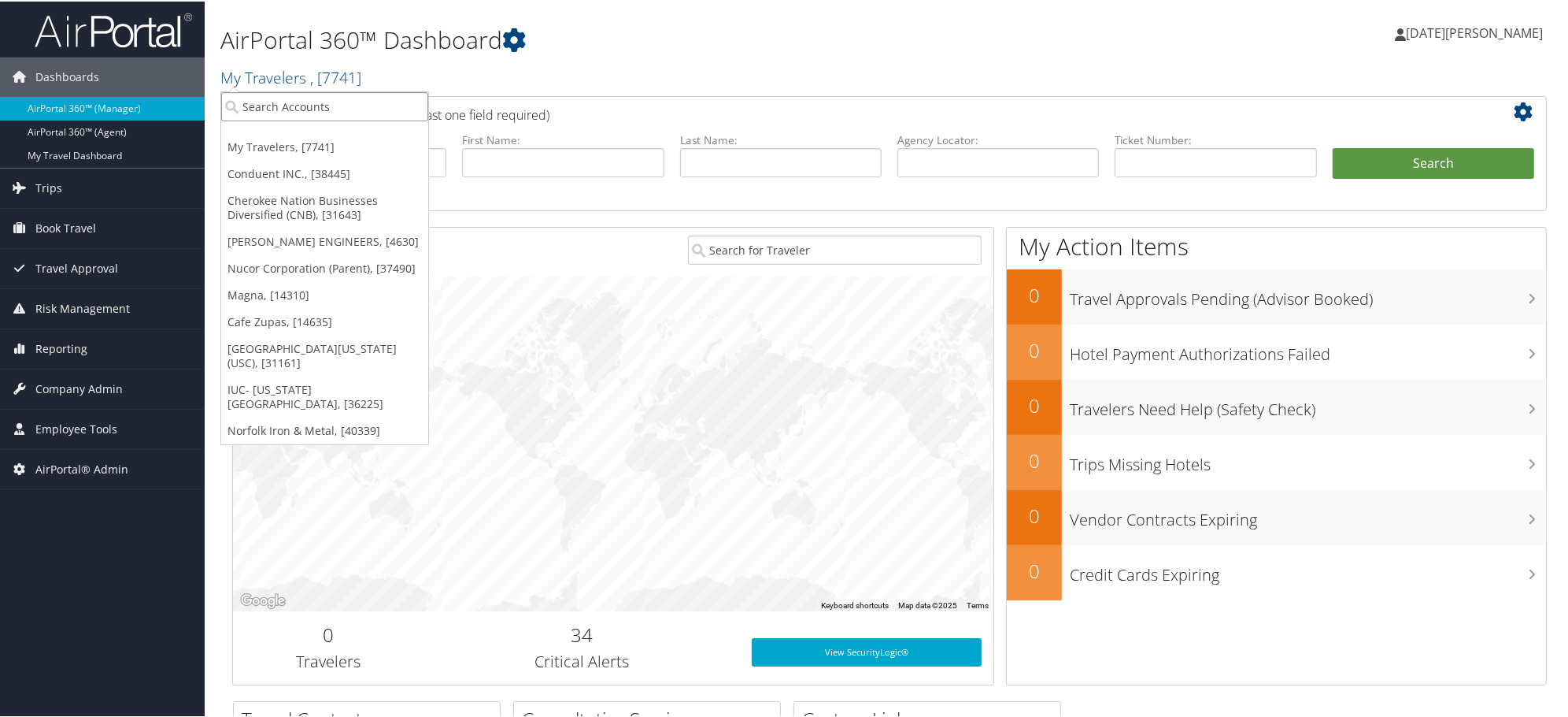
click at [275, 103] on input "search" at bounding box center [325, 105] width 207 height 29
type input "hayes locums"
click at [263, 112] on input "hayes locums" at bounding box center [325, 105] width 207 height 29
drag, startPoint x: 331, startPoint y: 107, endPoint x: 172, endPoint y: 107, distance: 159.0
click at [172, 107] on div "Dashboards AirPortal 360™ (Manager) AirPortal 360™ (Agent) My Travel Dashboard …" at bounding box center [787, 513] width 1574 height 1026
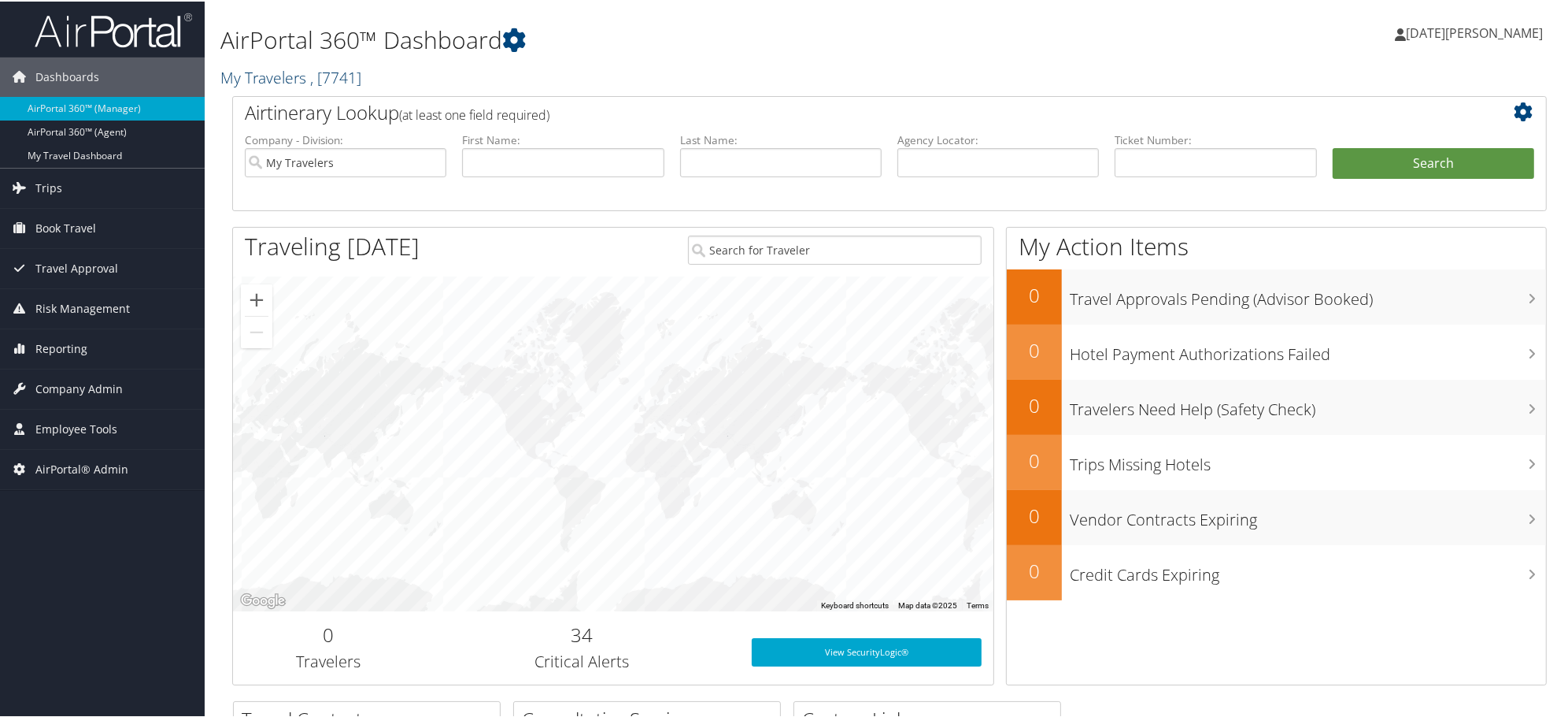
click at [288, 81] on link "My Travelers , [ 7741 ]" at bounding box center [291, 75] width 141 height 21
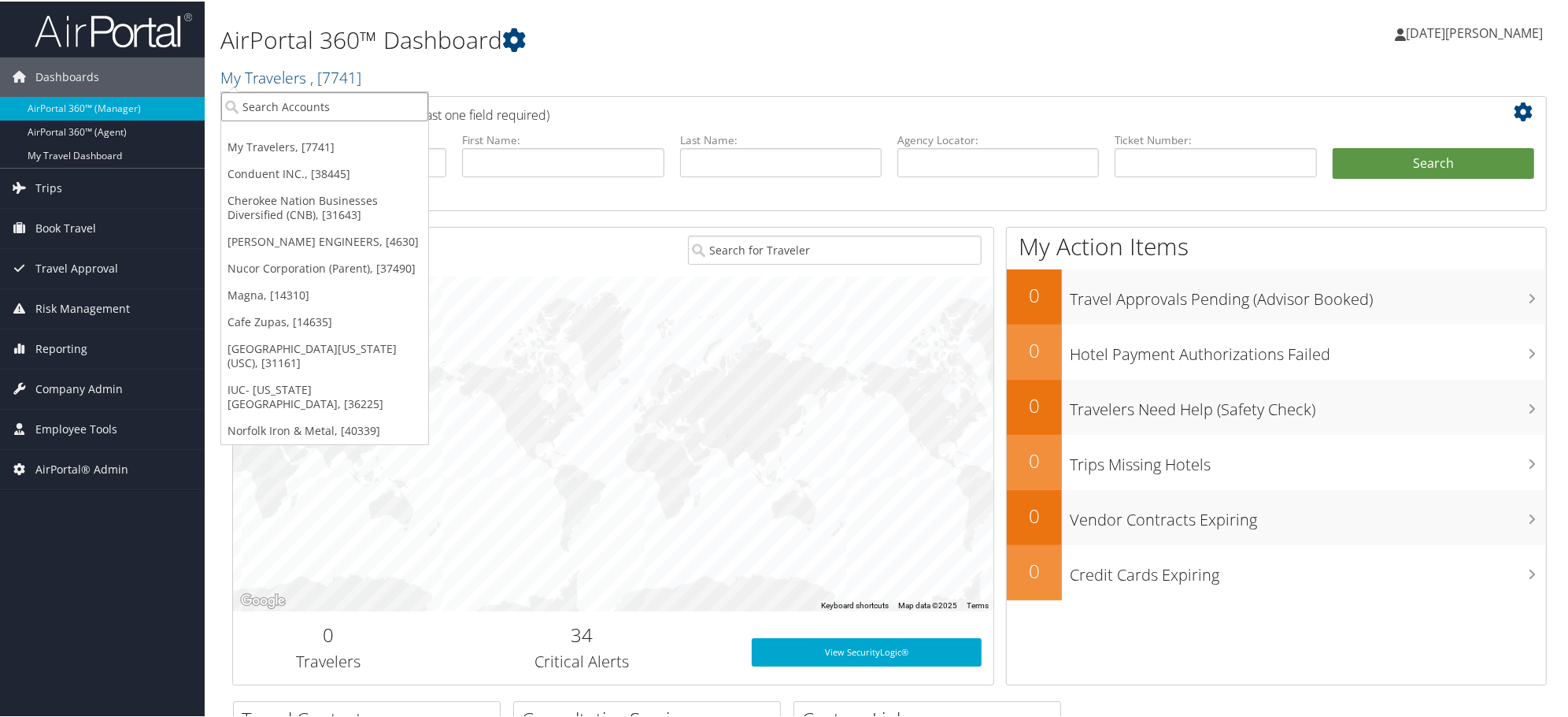
click at [286, 105] on input "search" at bounding box center [325, 105] width 207 height 29
paste input "[PERSON_NAME] Locums"
type input "[PERSON_NAME] Locums"
click at [281, 136] on div "Hayes Locums (307741), [41872]" at bounding box center [333, 134] width 240 height 15
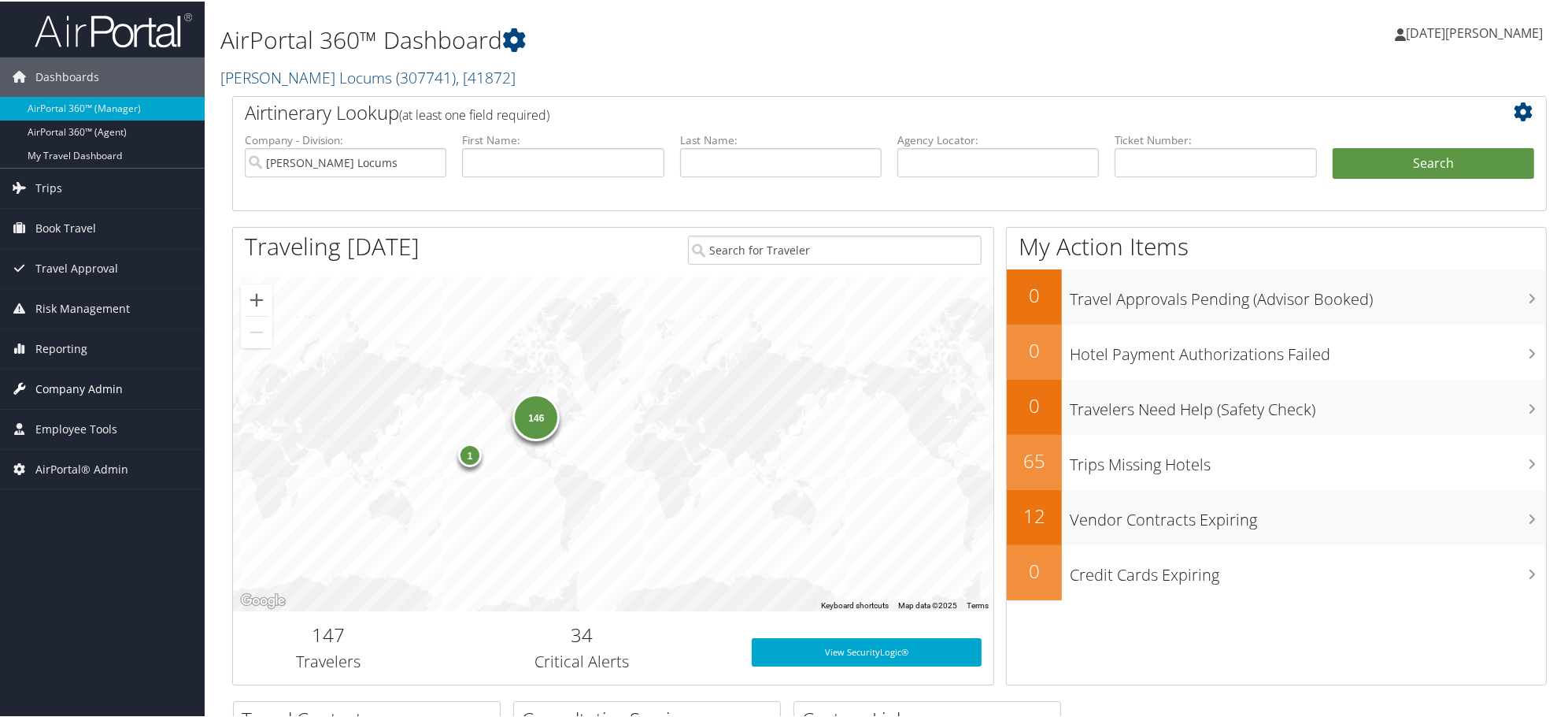
click at [48, 395] on span "Company Admin" at bounding box center [80, 387] width 88 height 39
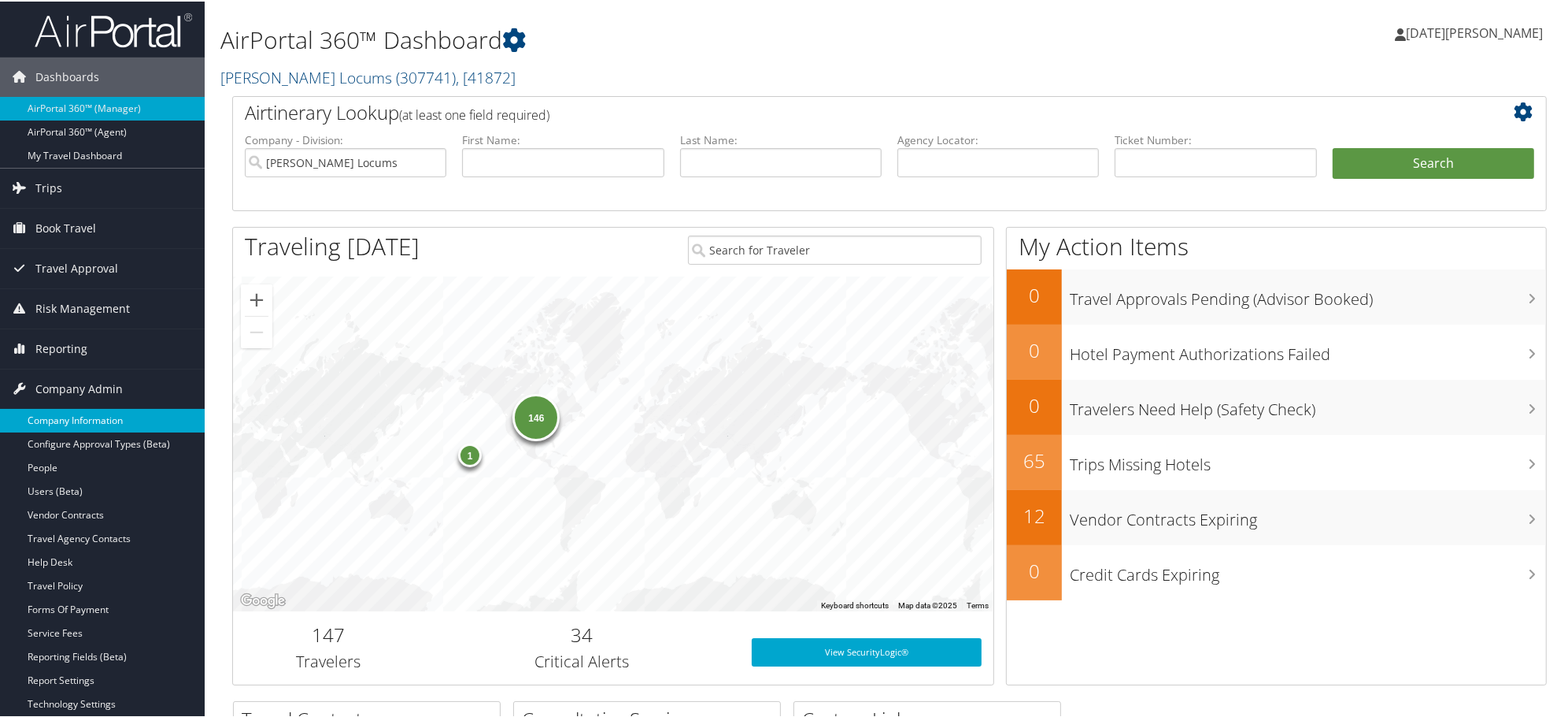
click at [56, 422] on link "Company Information" at bounding box center [102, 419] width 205 height 24
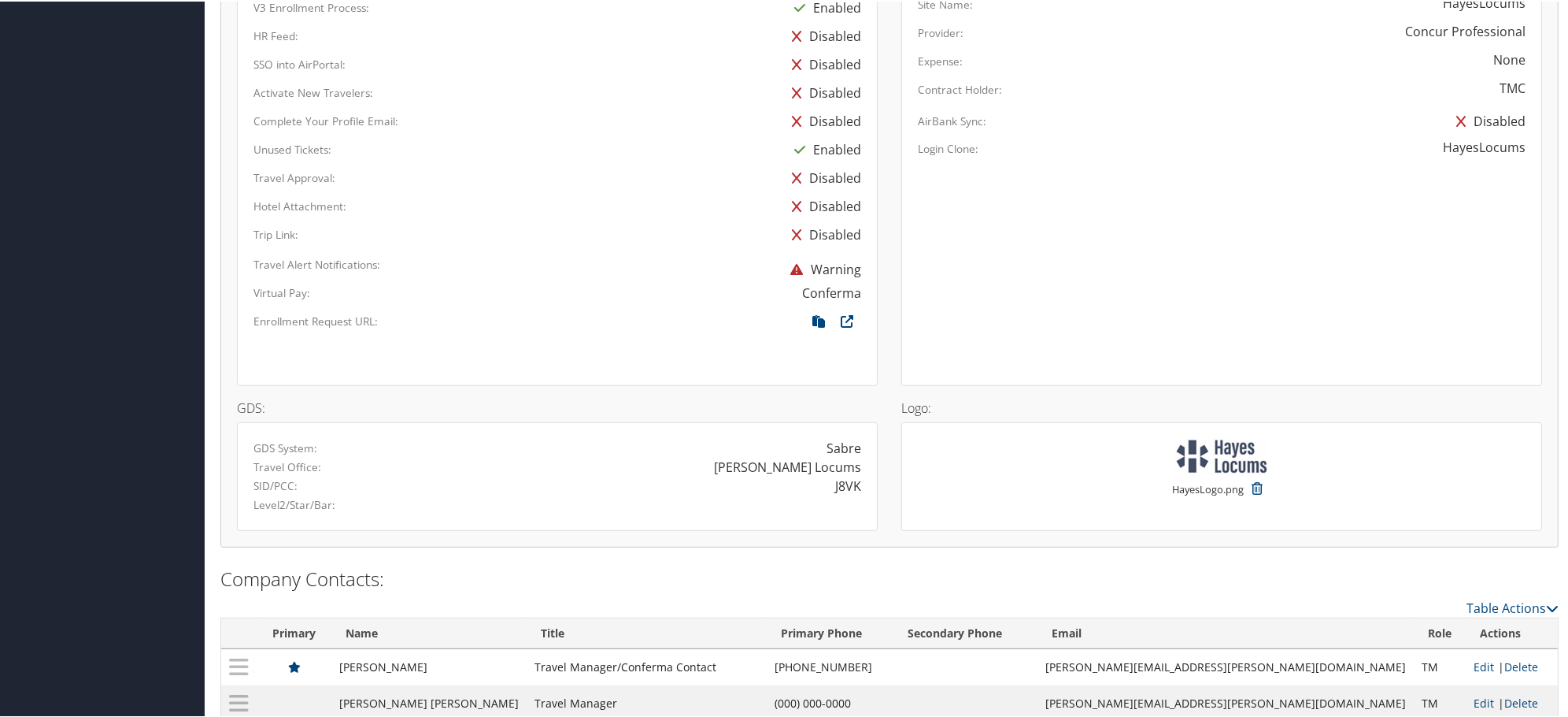
scroll to position [871, 0]
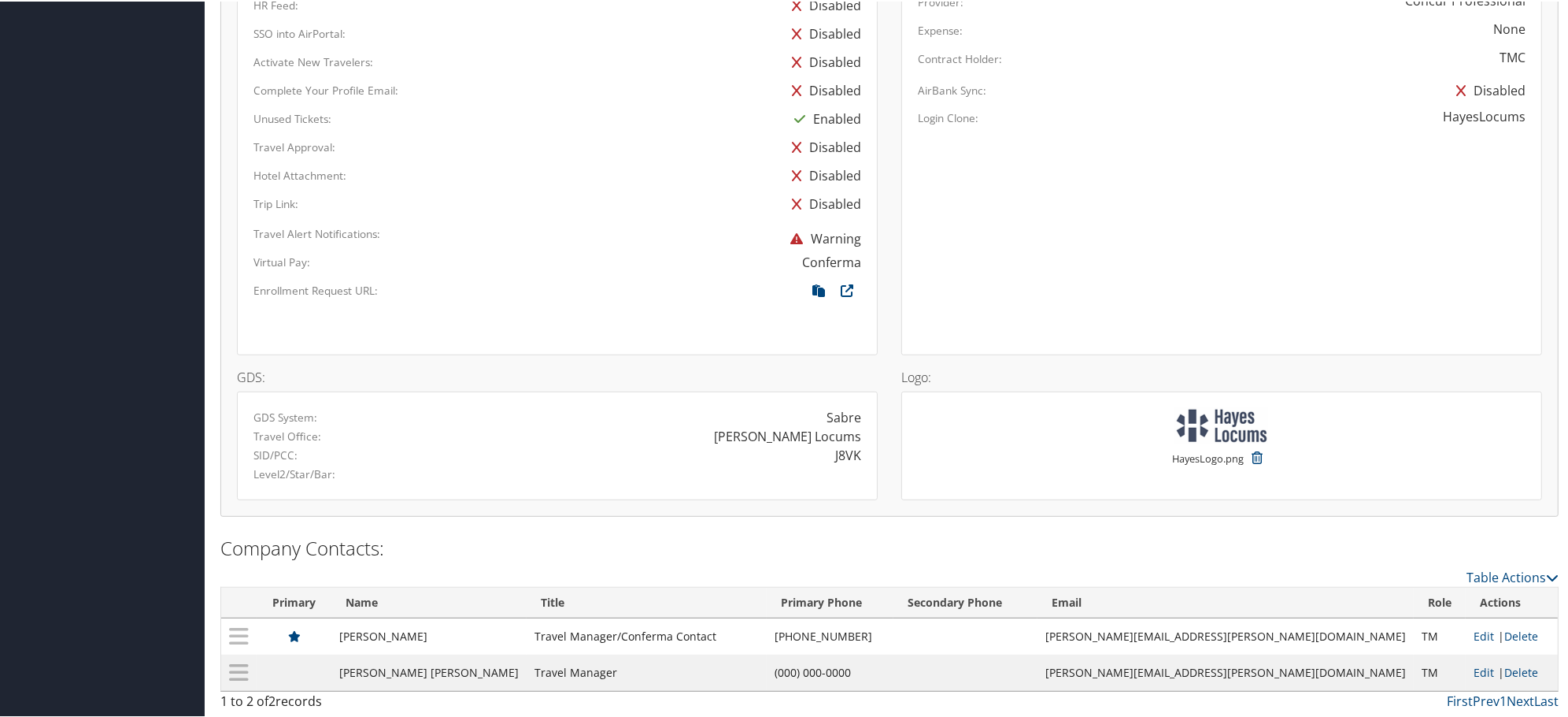
click at [837, 455] on div "J8VK" at bounding box center [848, 454] width 26 height 19
copy div "J8VK"
click at [522, 354] on div "GDS: GDS System: Sabre Travel Office: Hayes Locums SID/PCC: J8VK Level2/Star/Ba…" at bounding box center [557, 426] width 665 height 144
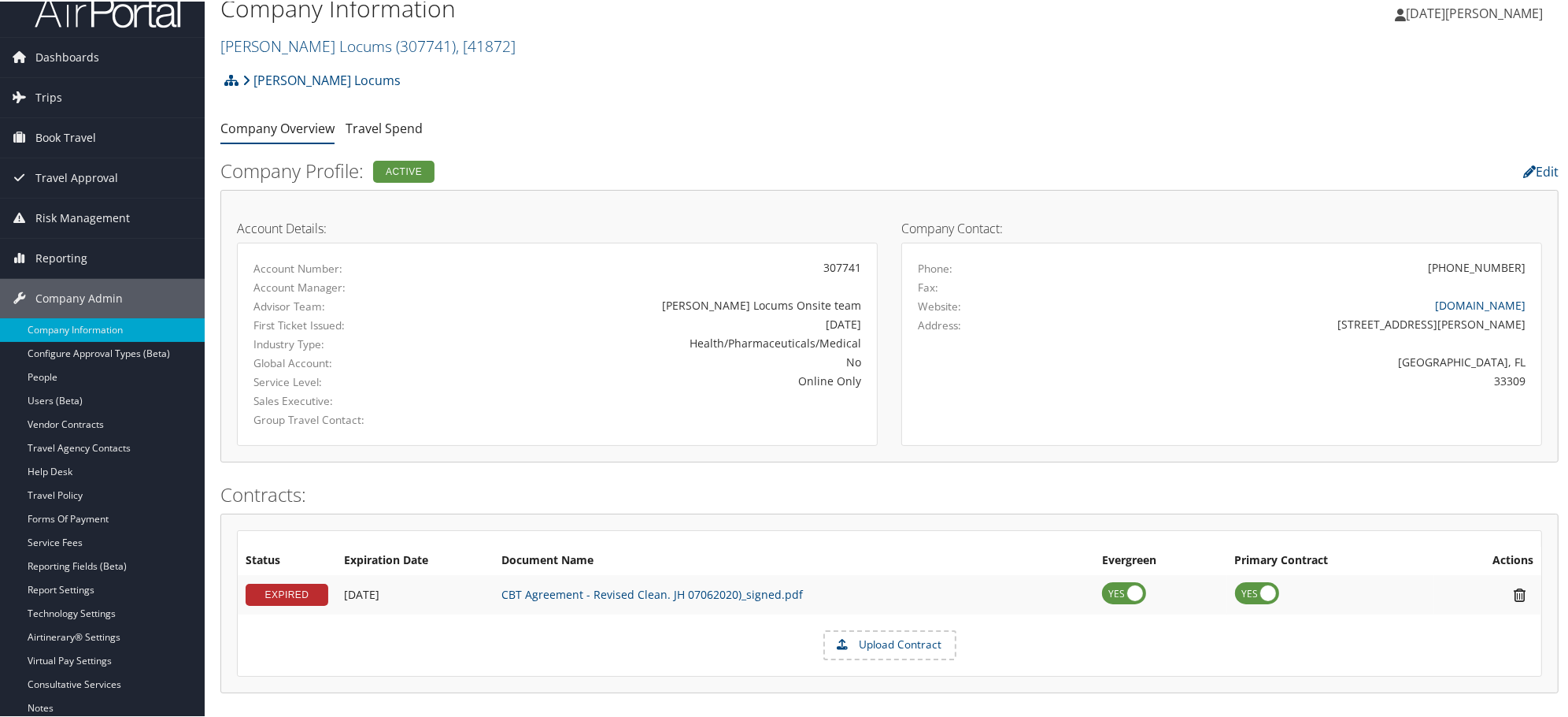
scroll to position [0, 0]
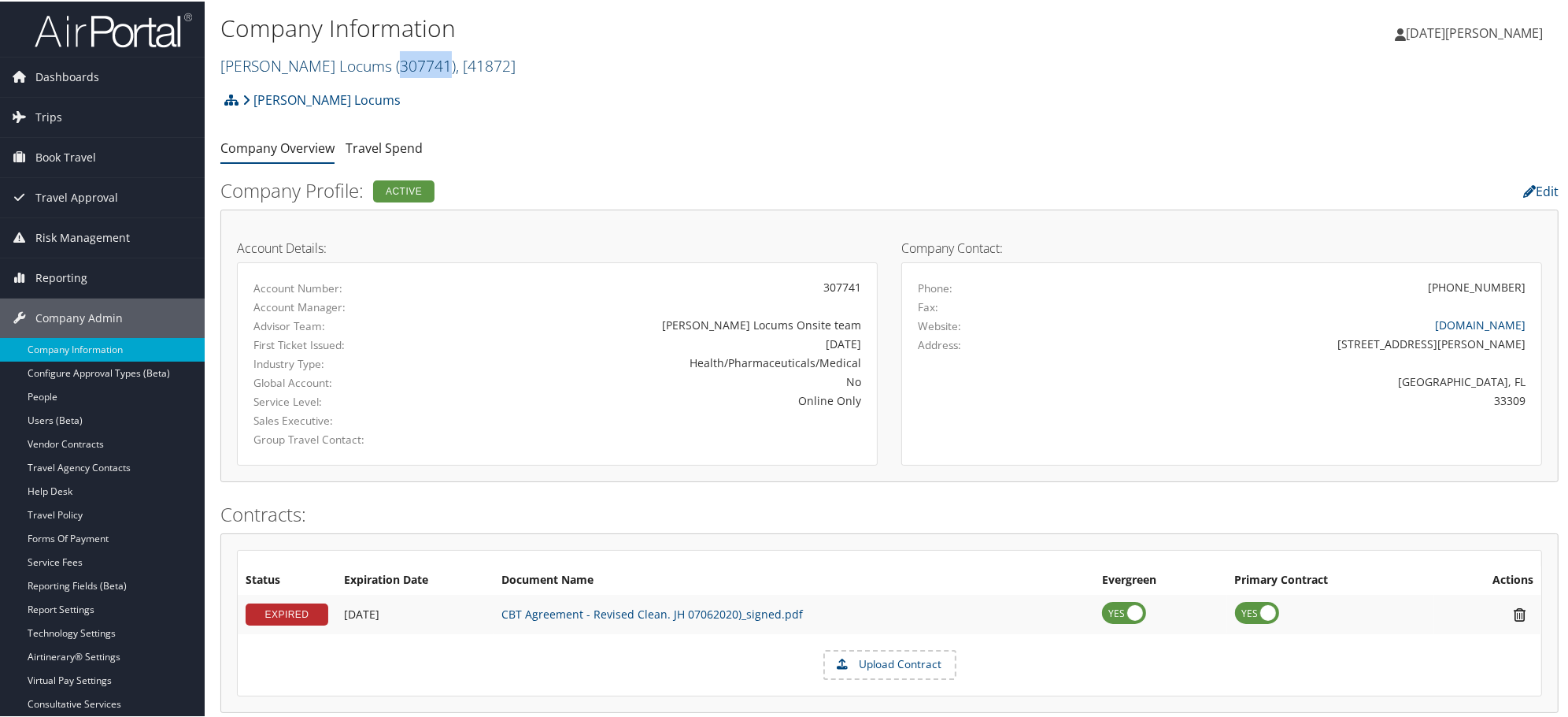
drag, startPoint x: 327, startPoint y: 61, endPoint x: 374, endPoint y: 59, distance: 47.0
click at [396, 59] on span "( 307741 )" at bounding box center [425, 64] width 59 height 21
copy span "307741"
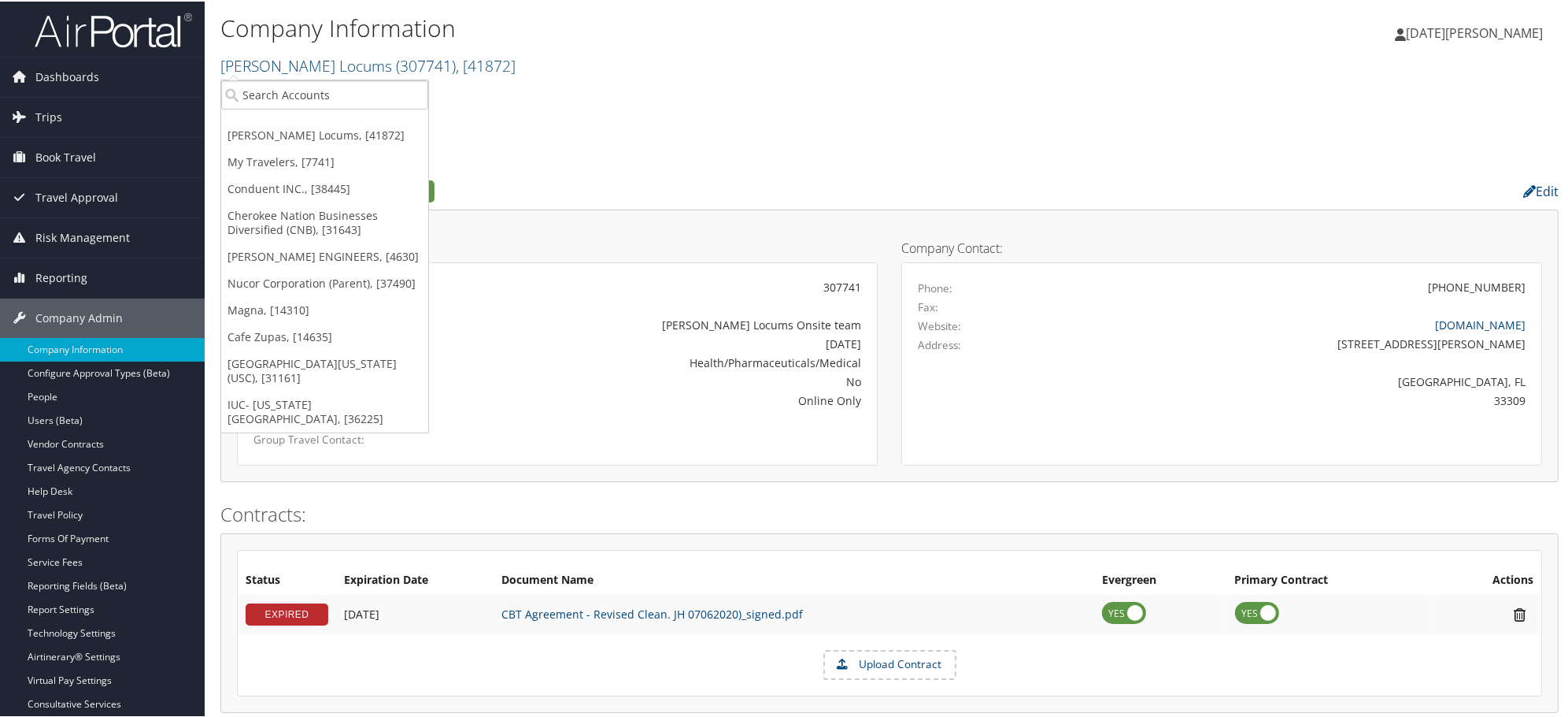
drag, startPoint x: 553, startPoint y: 284, endPoint x: 577, endPoint y: 324, distance: 46.6
click at [554, 292] on div "307741" at bounding box center [662, 285] width 398 height 16
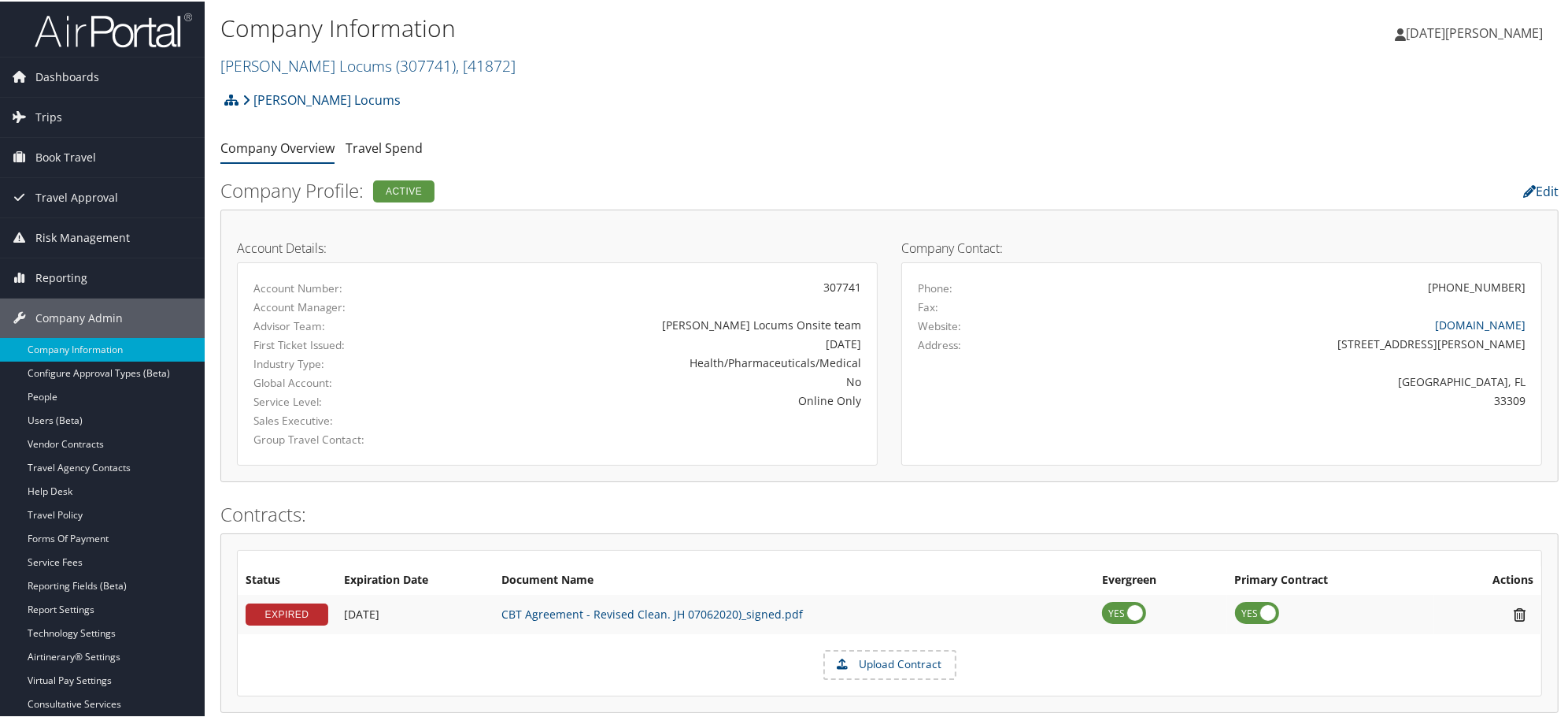
click at [669, 109] on div "Hayes Locums Account Structure Hayes Locums (307741) ACTIVE Create Child × Crea…" at bounding box center [890, 103] width 1339 height 43
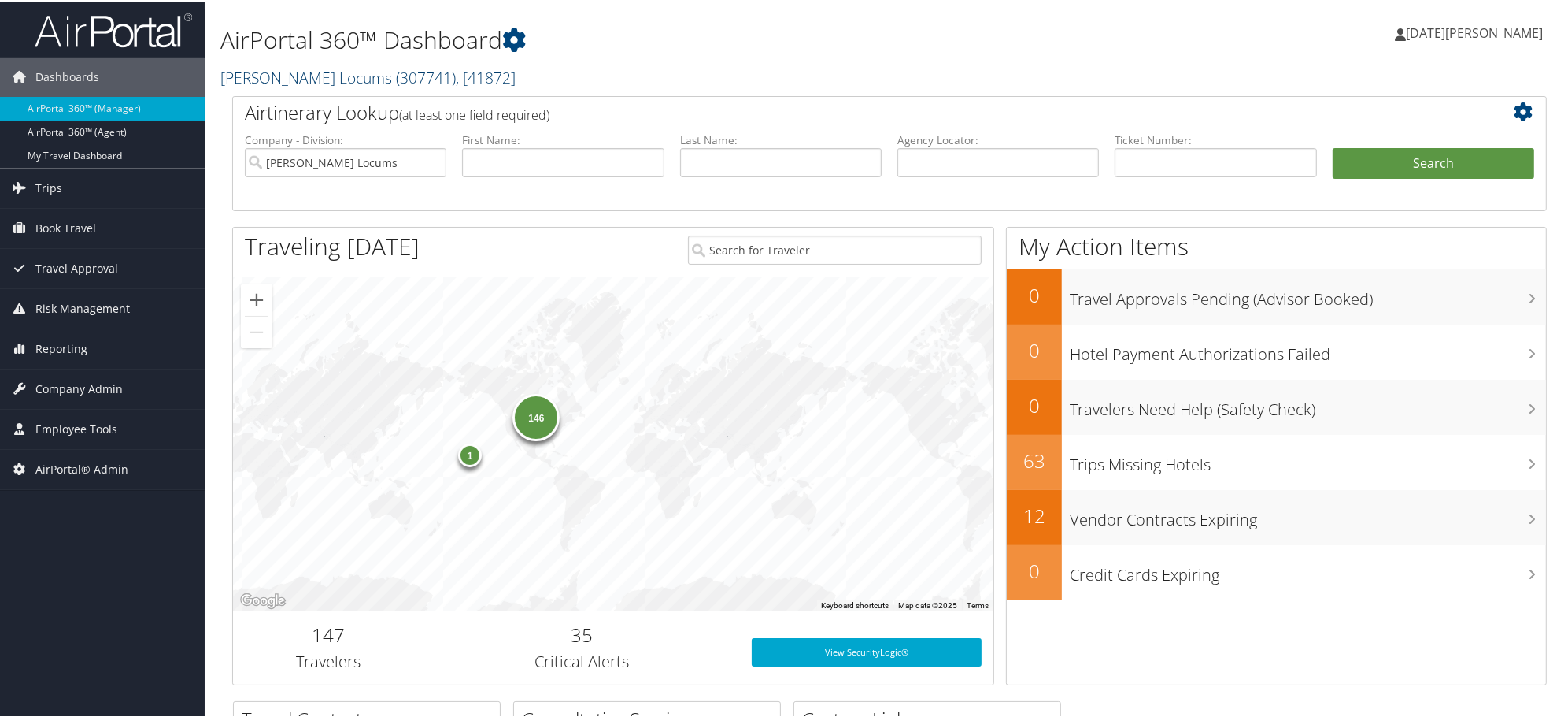
click at [299, 65] on link "[PERSON_NAME] Locums ( 307741 ) , [ 41872 ]" at bounding box center [368, 75] width 295 height 21
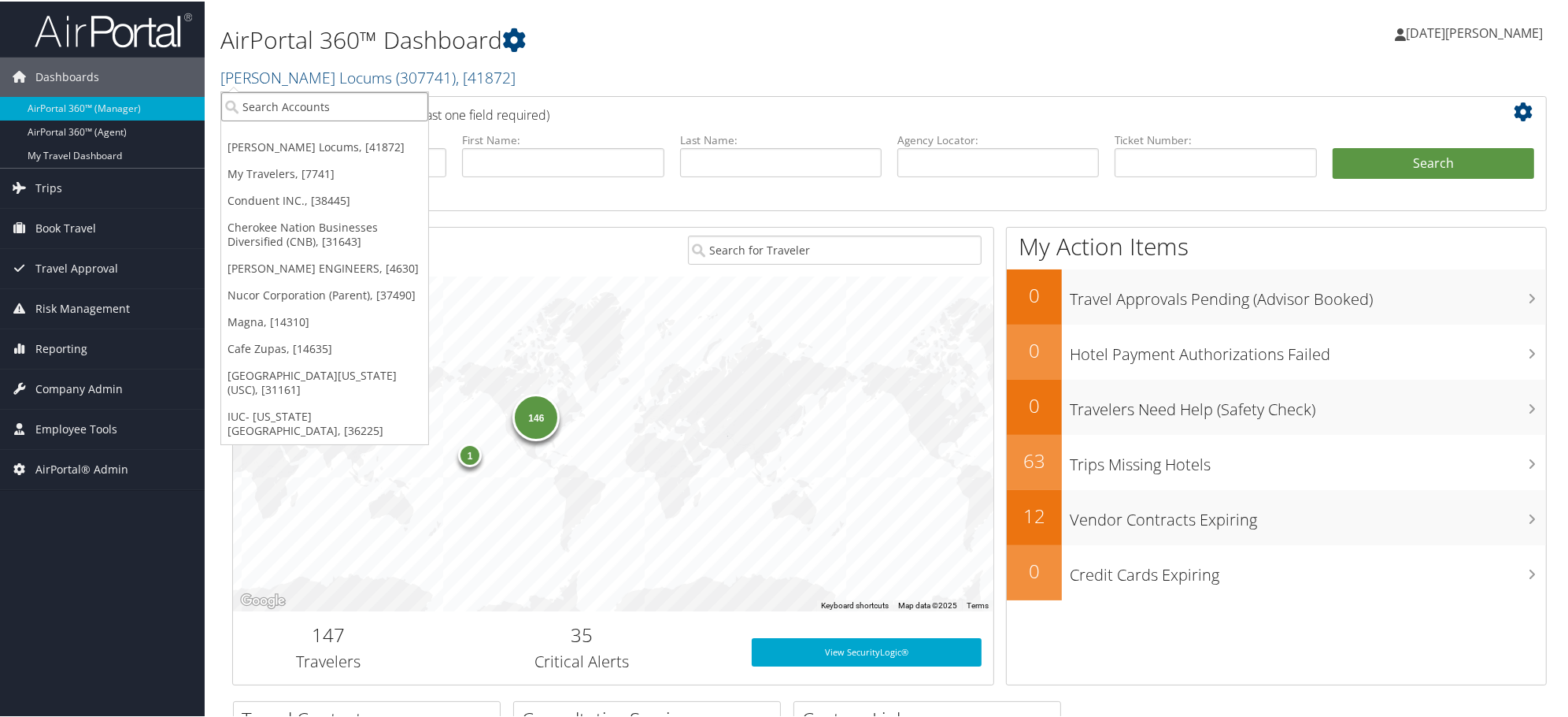
click at [310, 108] on input "search" at bounding box center [325, 105] width 207 height 29
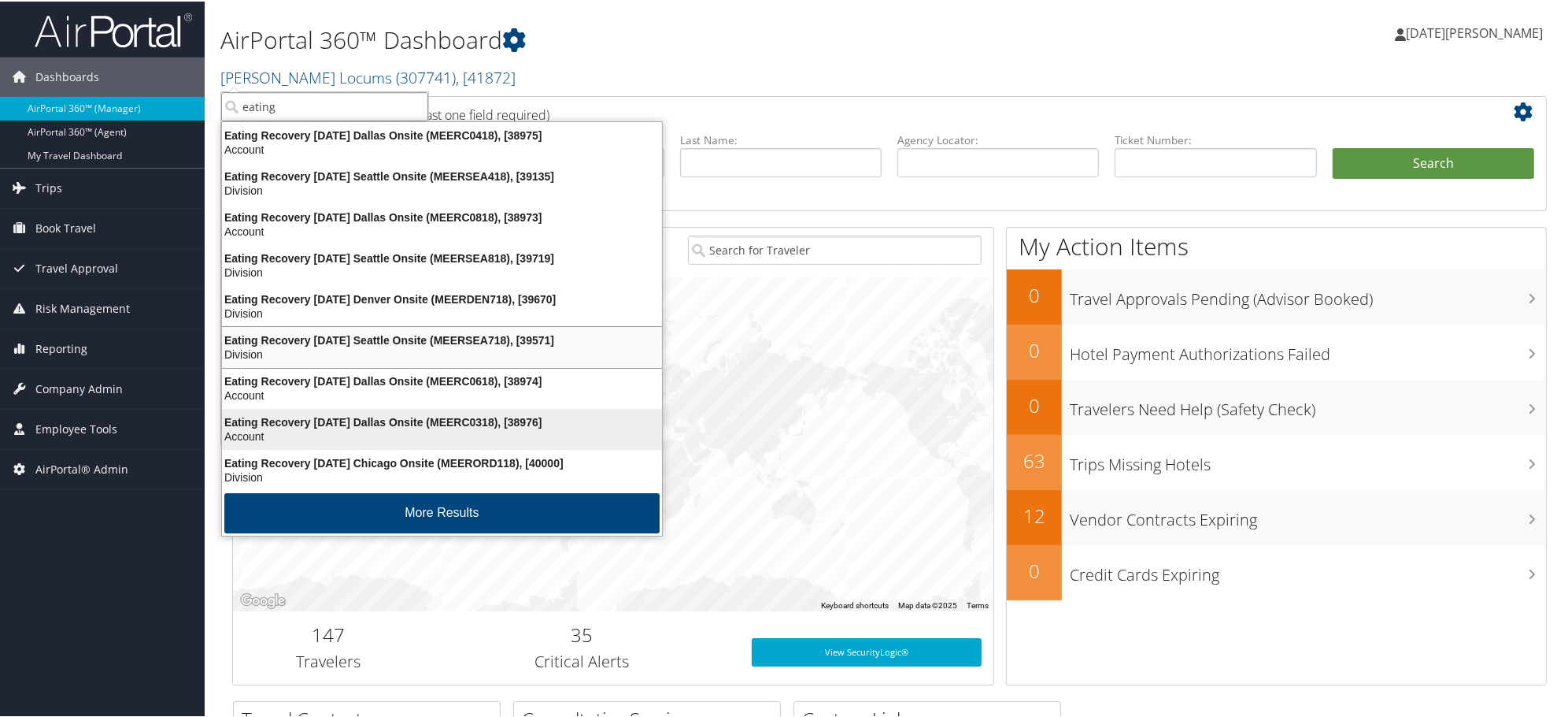
scroll to position [3, 0]
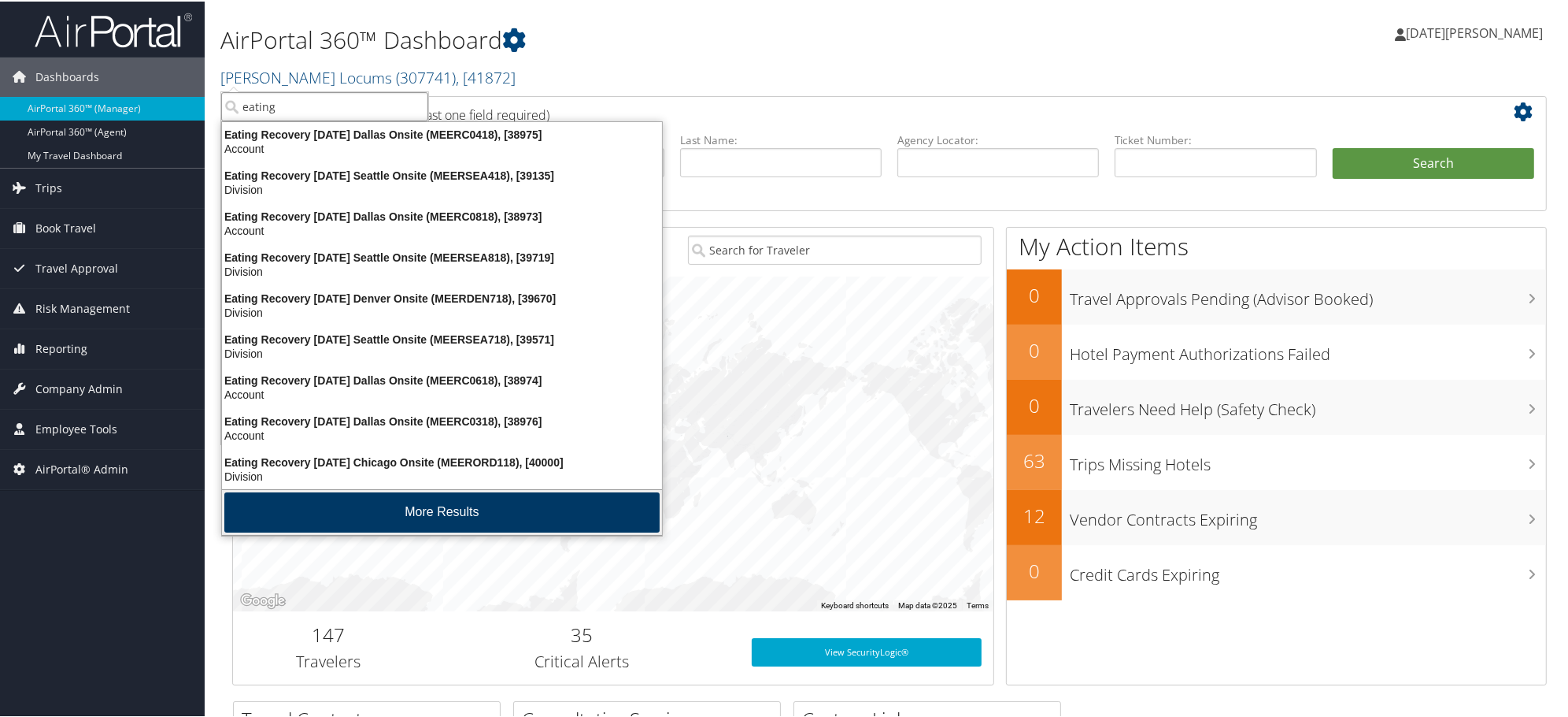
click at [372, 507] on button "More Results" at bounding box center [442, 510] width 435 height 40
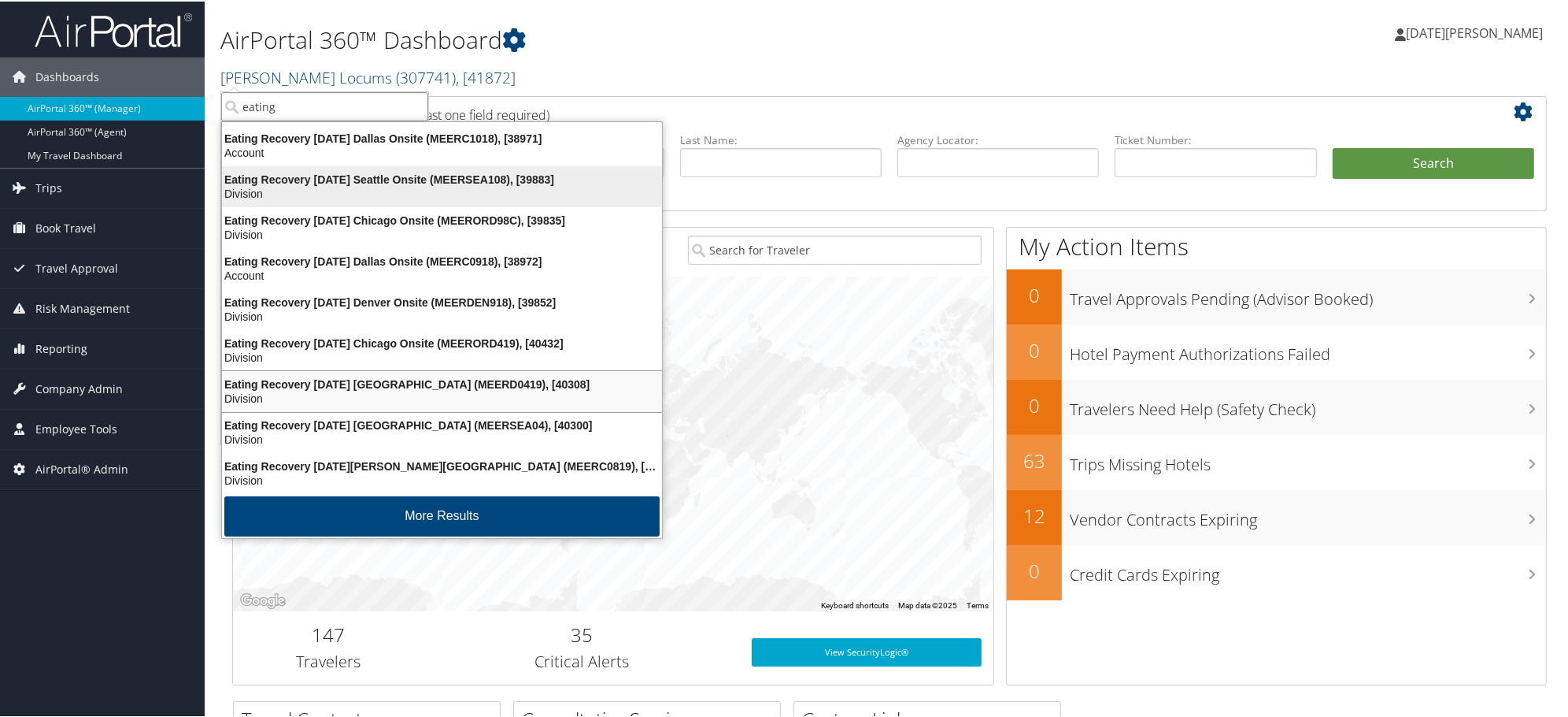
scroll to position [370, 0]
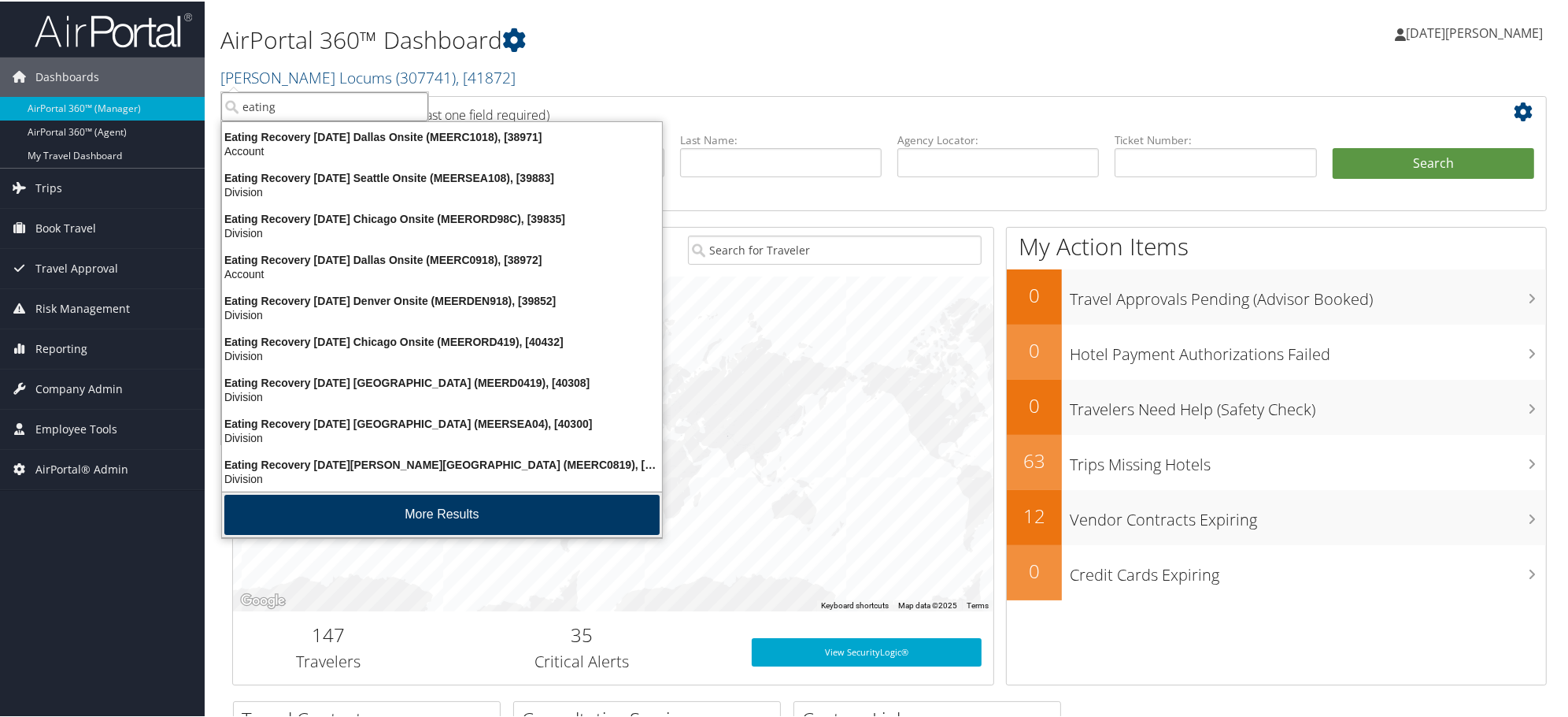
click at [388, 501] on button "More Results" at bounding box center [442, 513] width 435 height 40
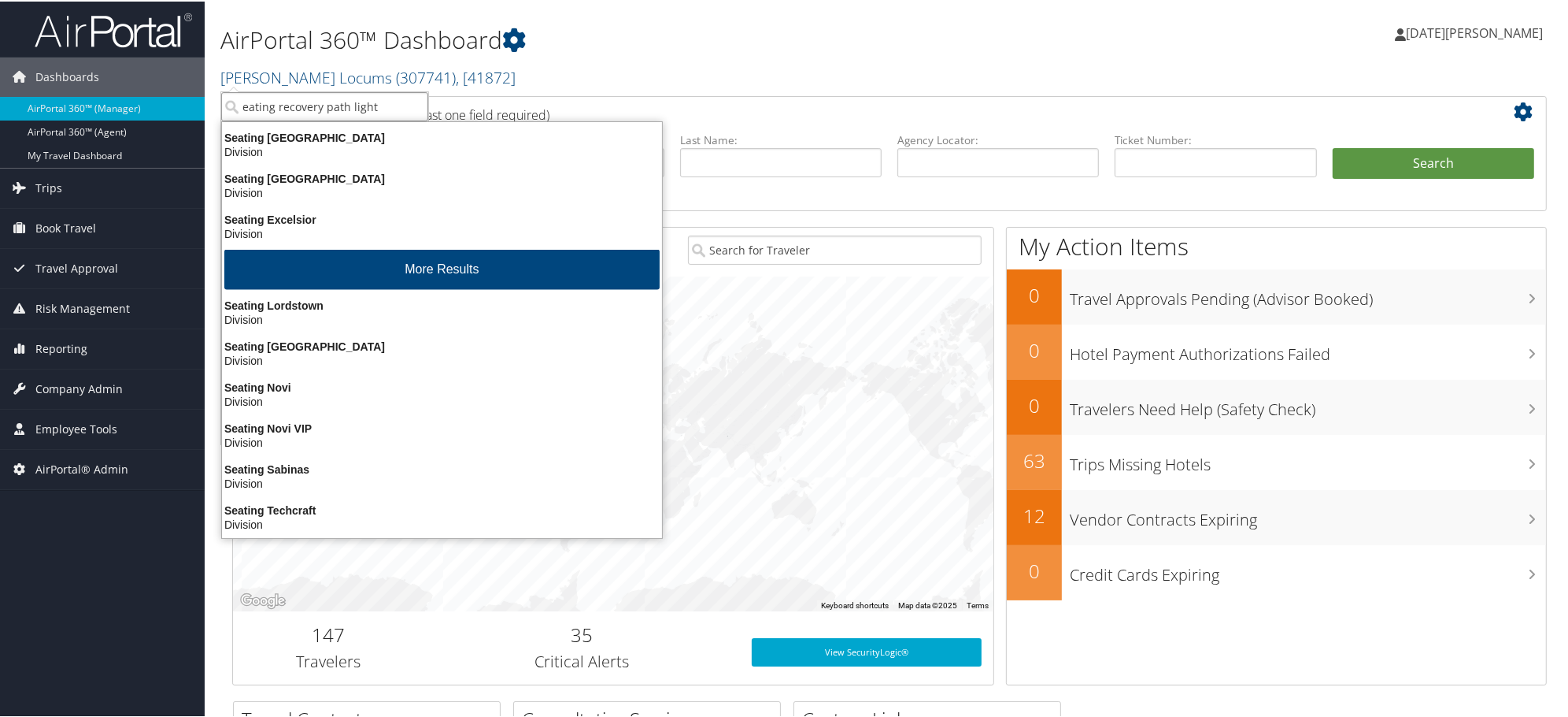
scroll to position [3052, 0]
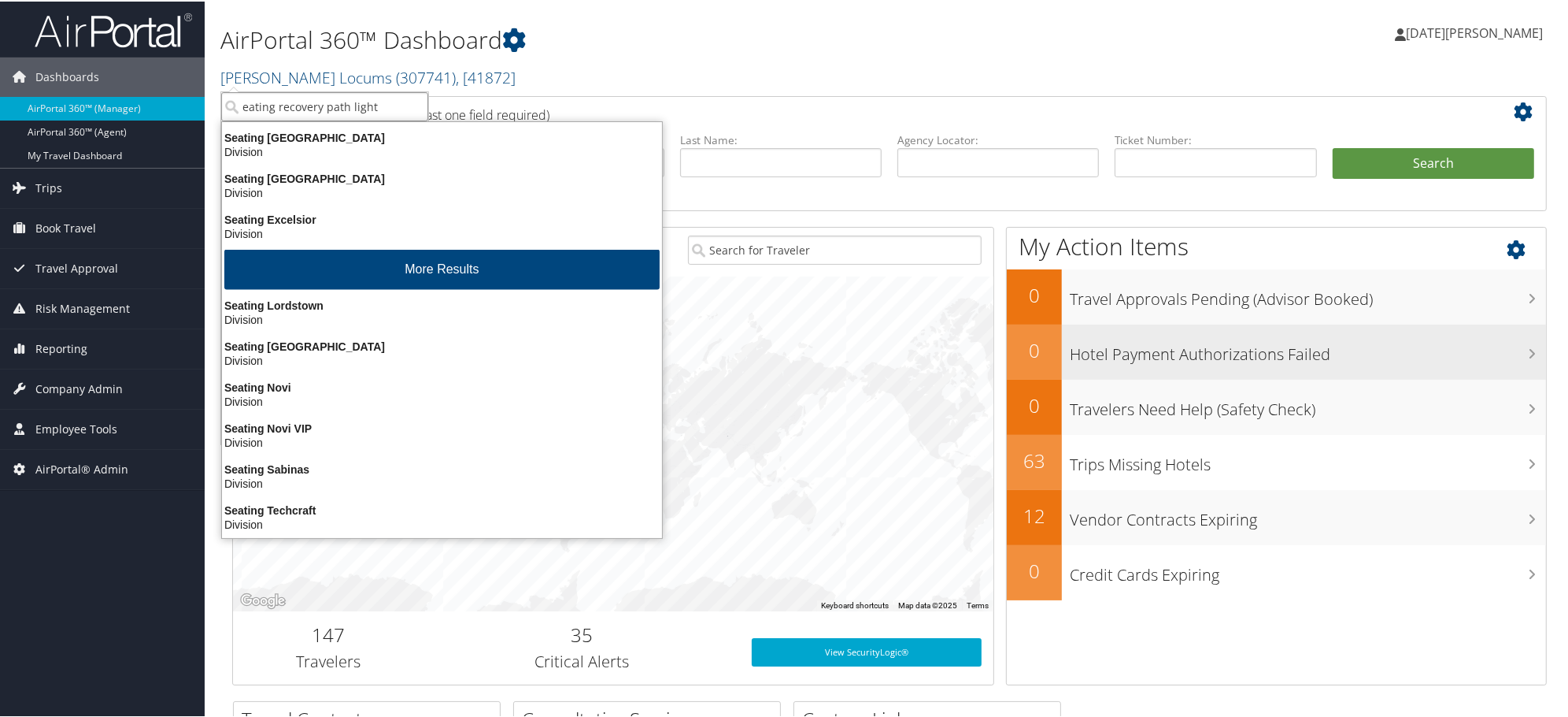
type input "eating recovery path light"
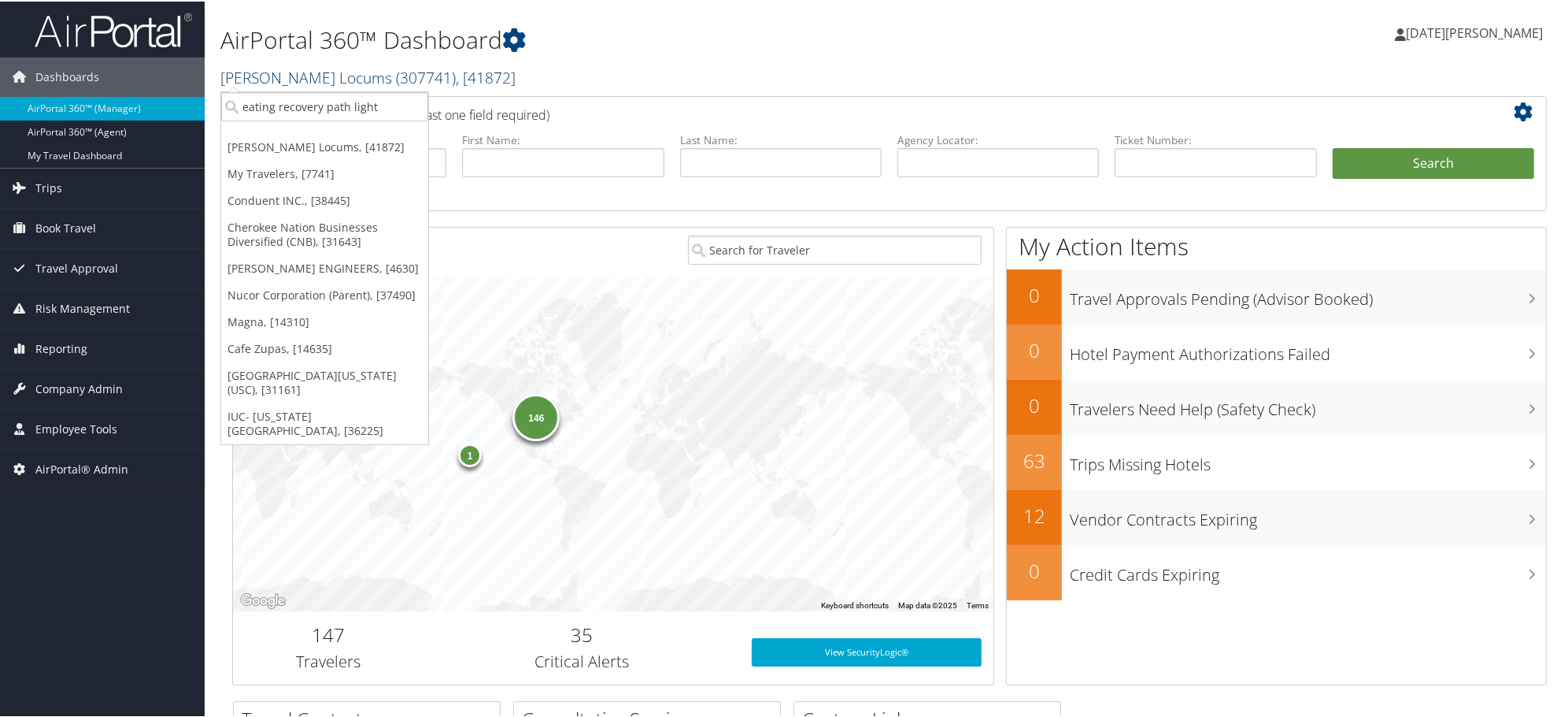
click at [396, 82] on span "( 307741 )" at bounding box center [425, 75] width 59 height 21
click at [316, 111] on input "eating recovery path light" at bounding box center [325, 105] width 207 height 29
paste input "301100"
type input "301100"
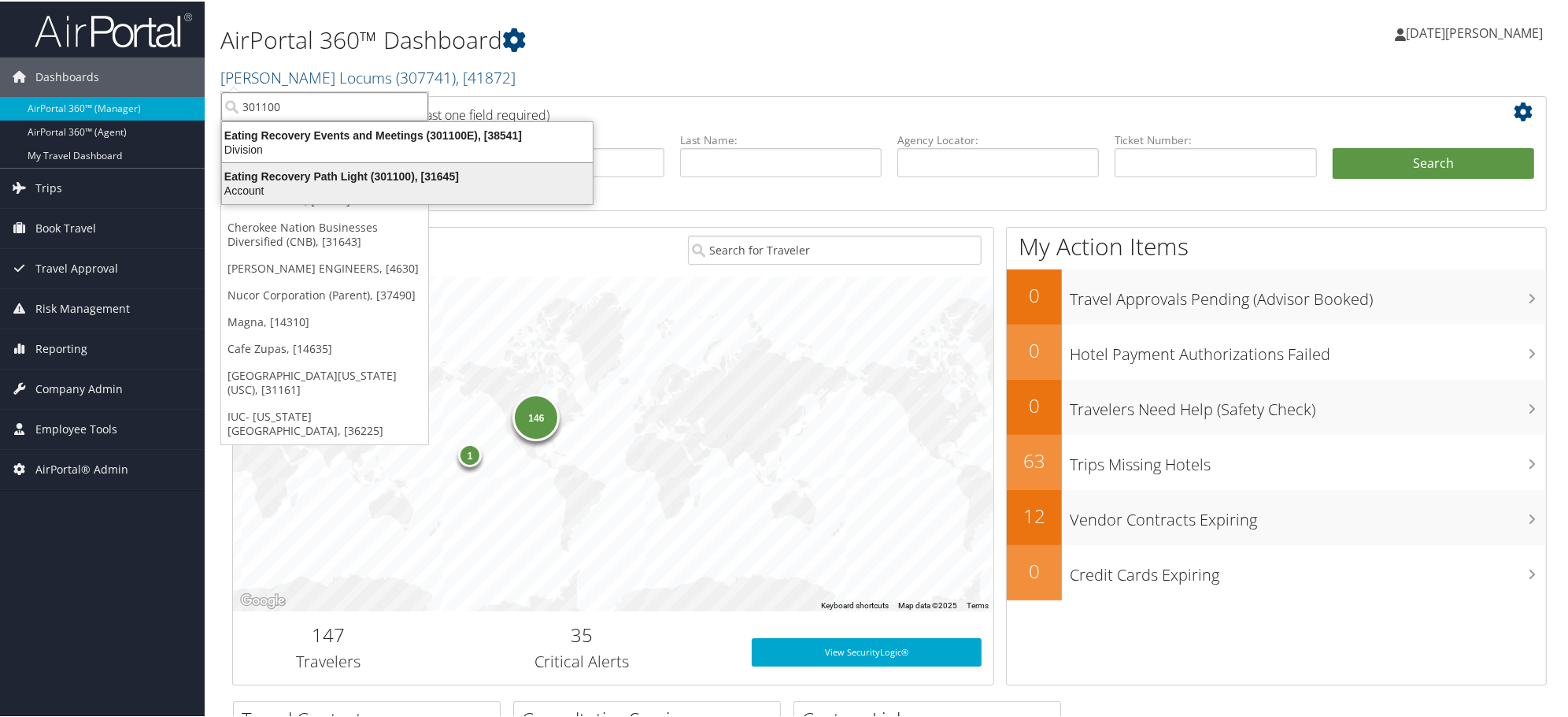
click at [294, 177] on div "Eating Recovery Path Light (301100), [31645]" at bounding box center [408, 175] width 389 height 15
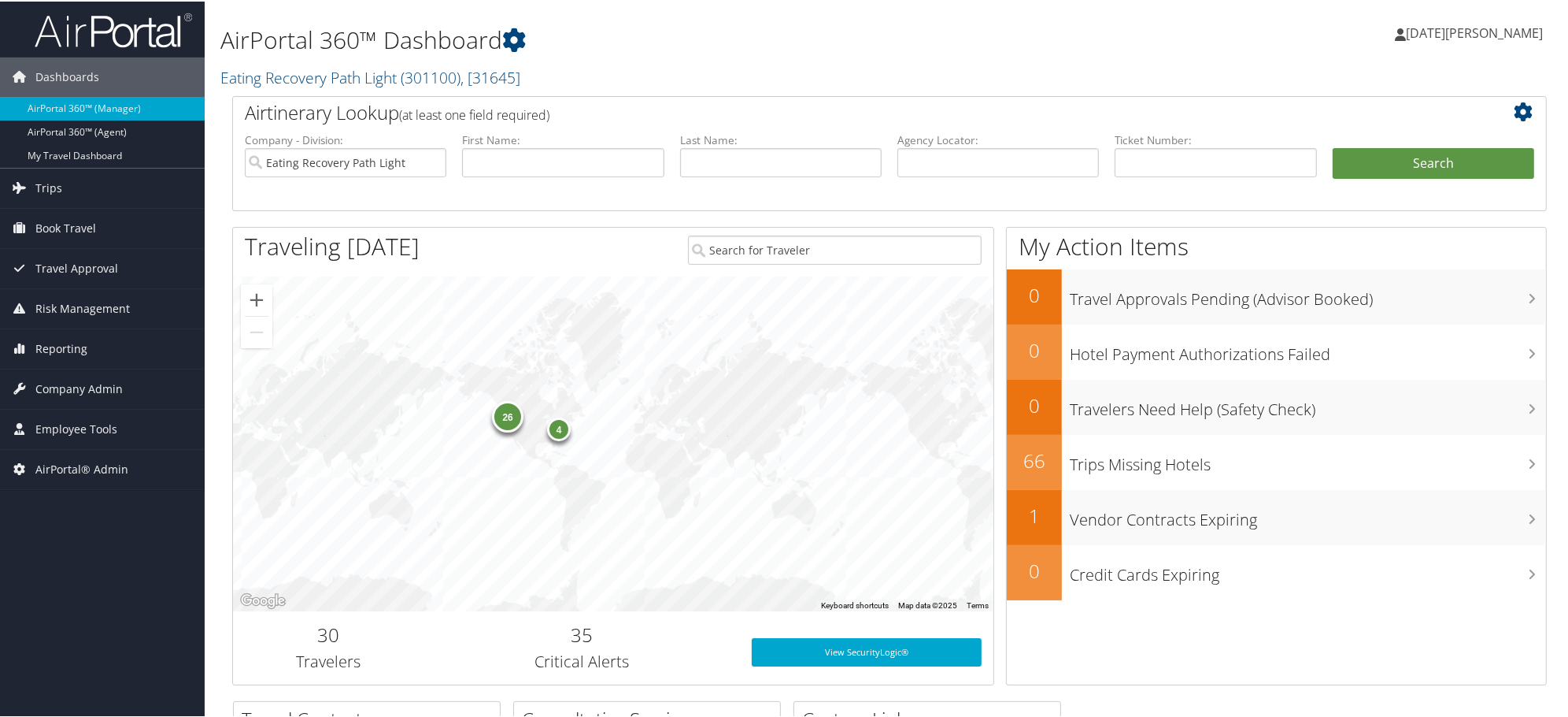
click at [378, 85] on small "Eating Recovery Path Light ( 301100 ) , [ 31645 ]" at bounding box center [370, 75] width 300 height 21
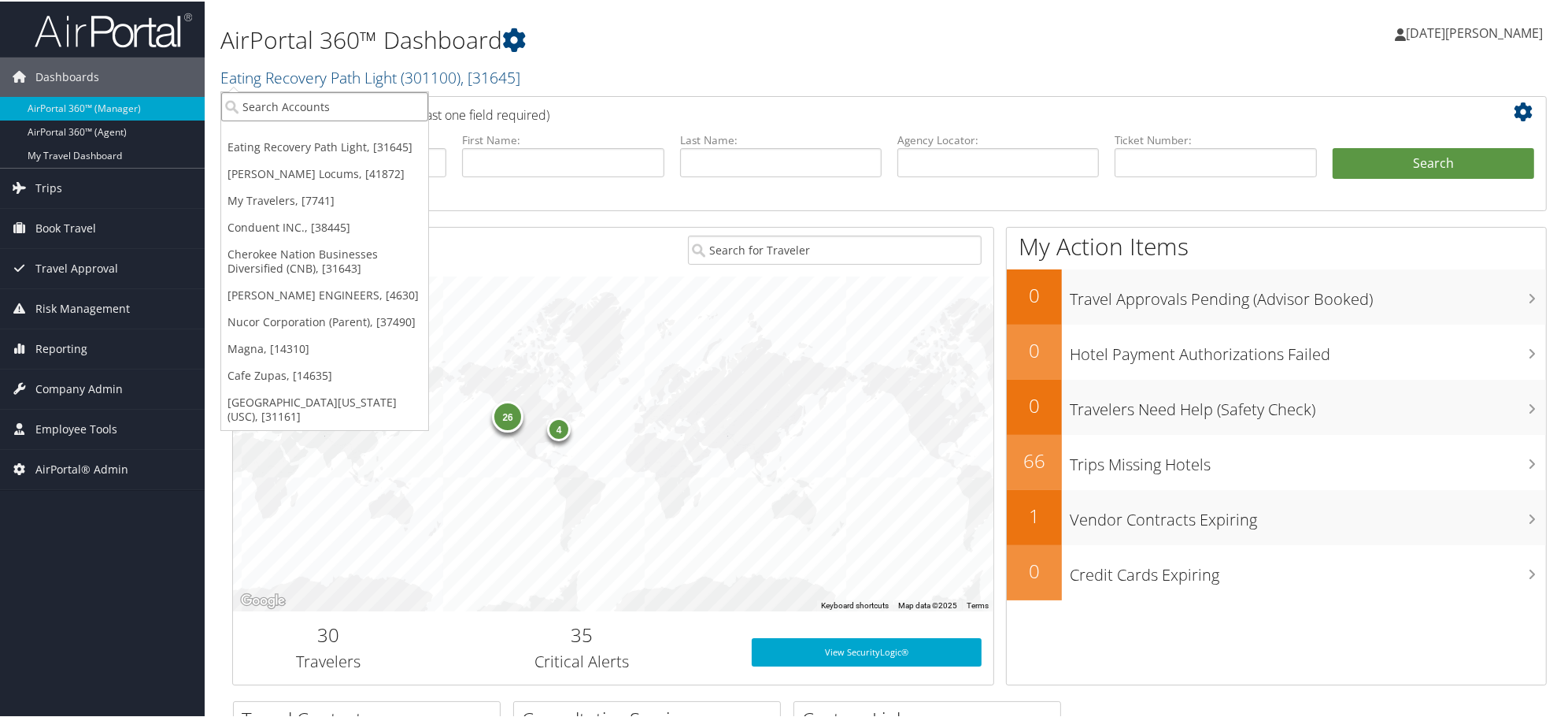
click at [367, 96] on input "search" at bounding box center [325, 105] width 207 height 29
paste input "301136"
type input "301136"
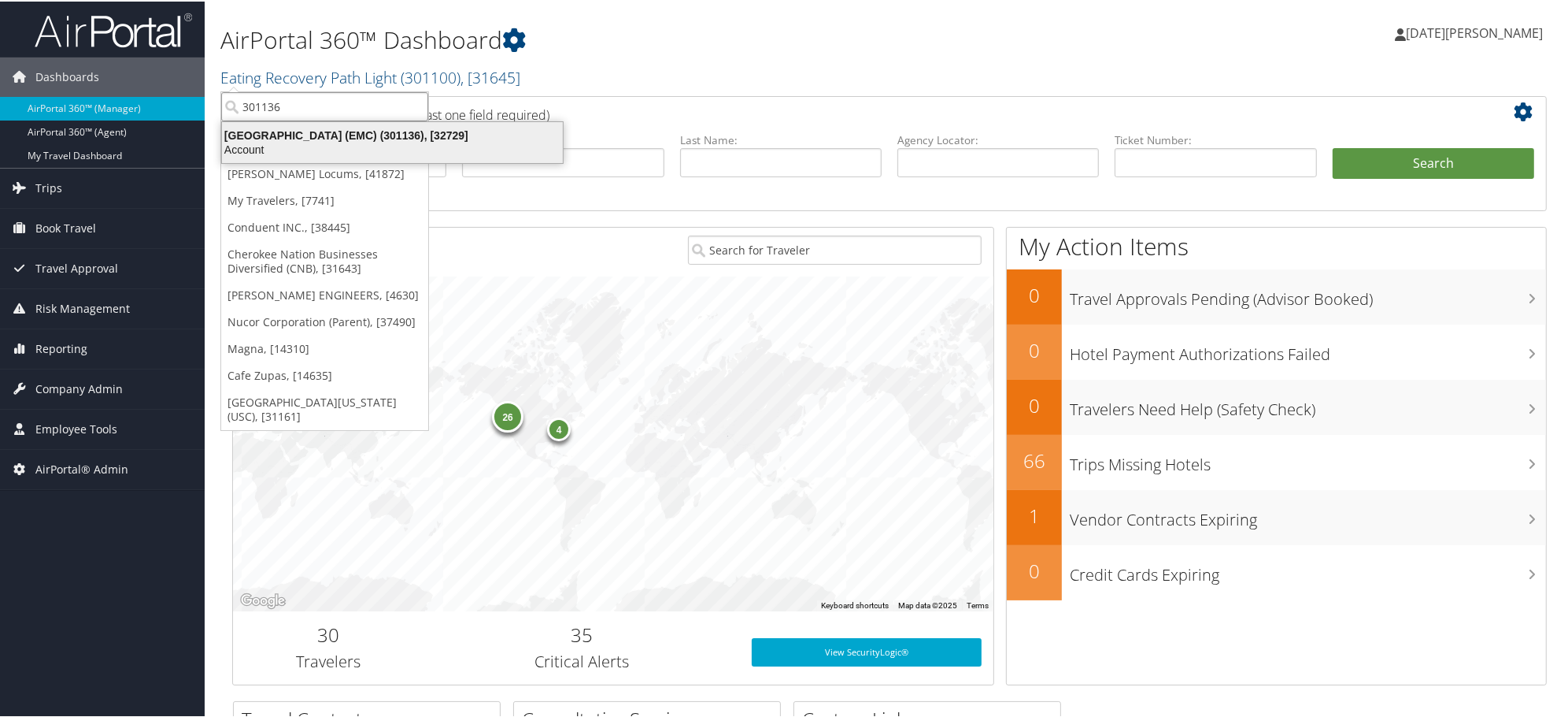
click at [258, 139] on div "Eisenhower Medical Center (EMC) (301136), [32729]" at bounding box center [393, 134] width 360 height 15
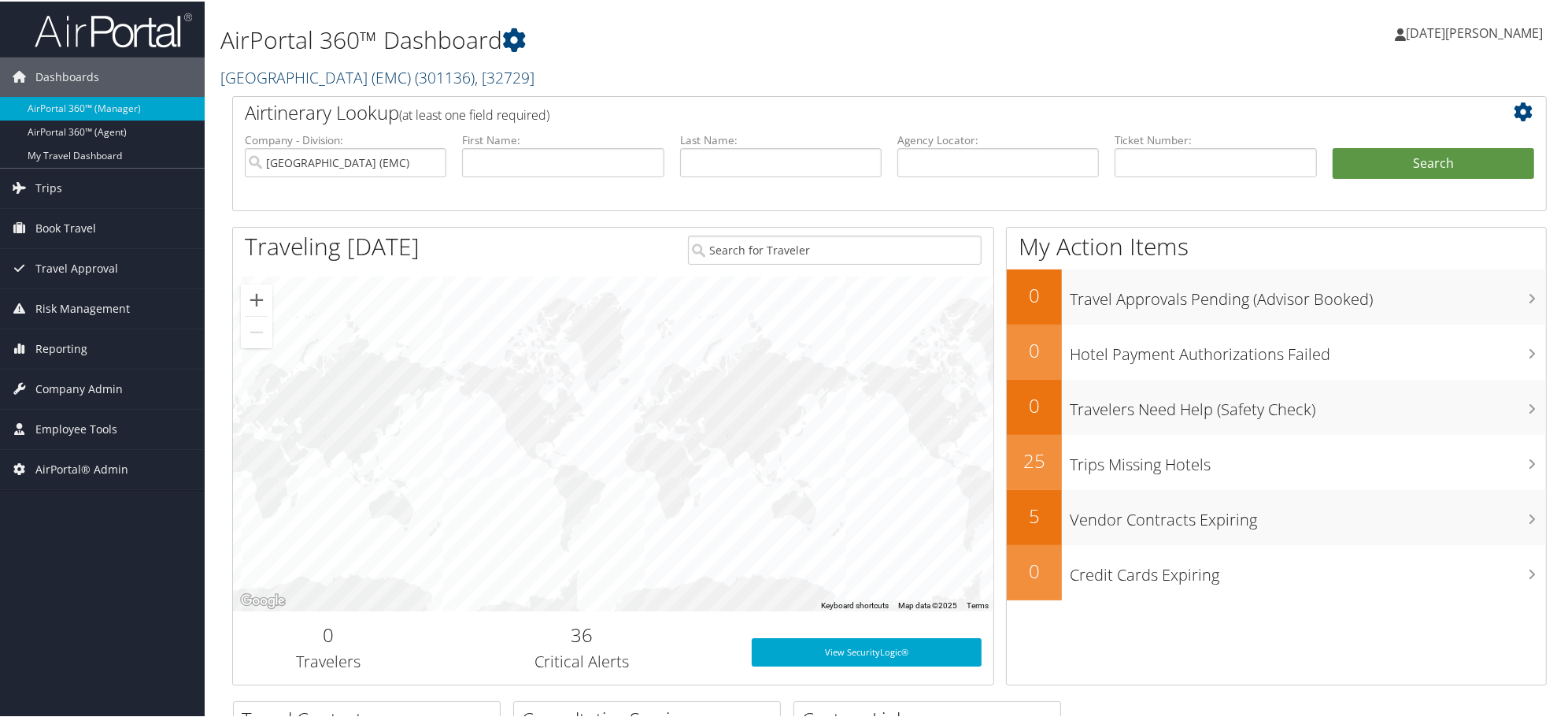
click at [357, 80] on link "[GEOGRAPHIC_DATA] (EMC) ( 301136 ) , [ 32729 ]" at bounding box center [378, 75] width 315 height 21
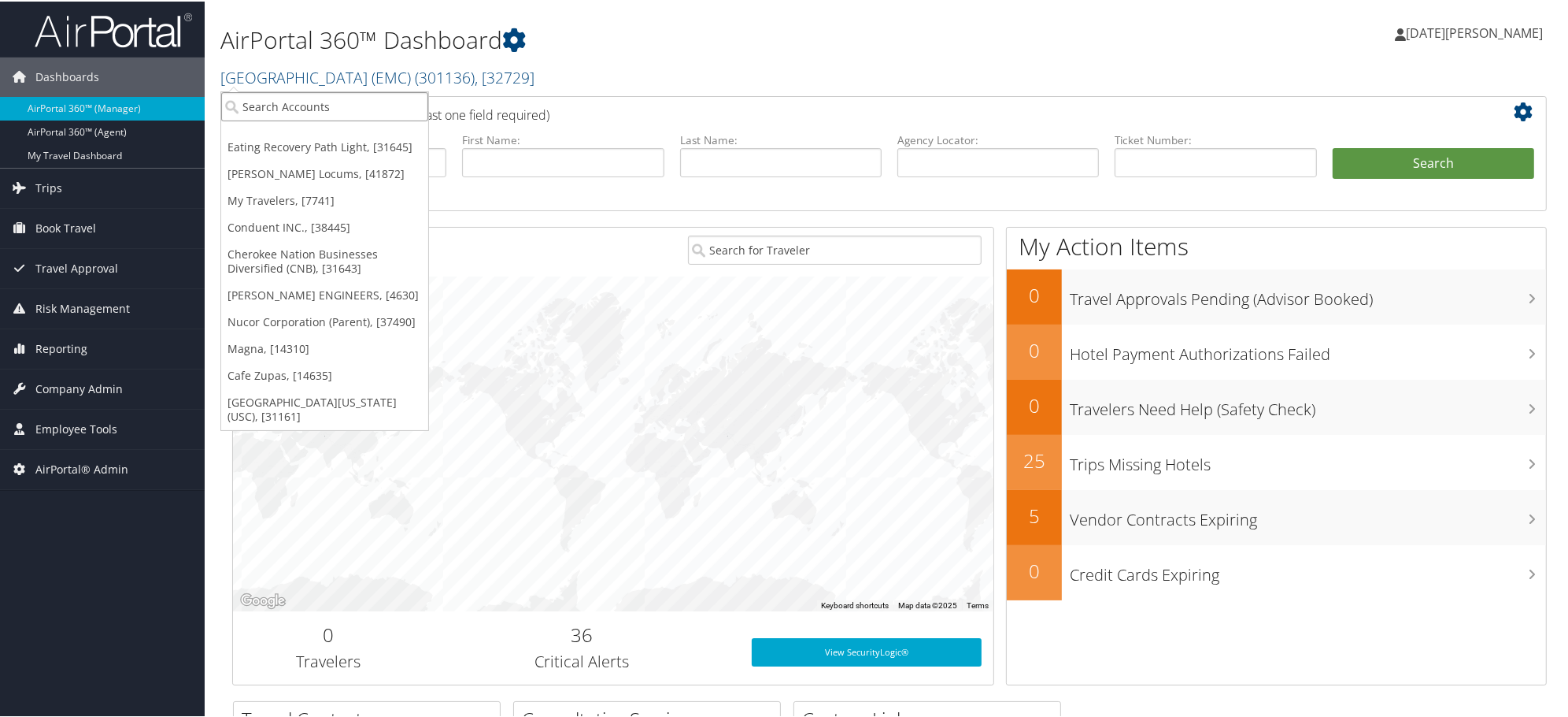
click at [298, 107] on input "search" at bounding box center [325, 105] width 207 height 29
paste input "301438"
type input "301438"
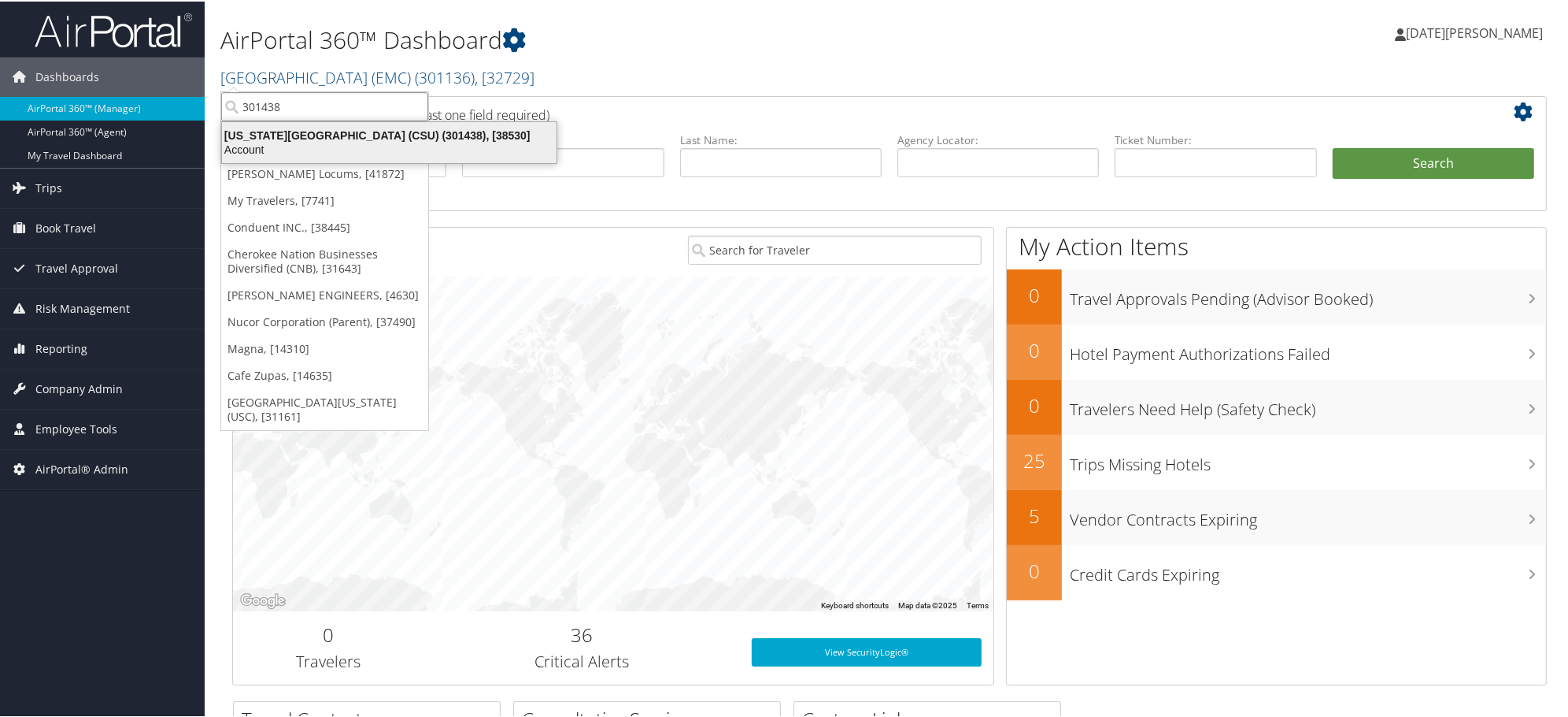
click at [279, 144] on div "Account" at bounding box center [389, 148] width 354 height 15
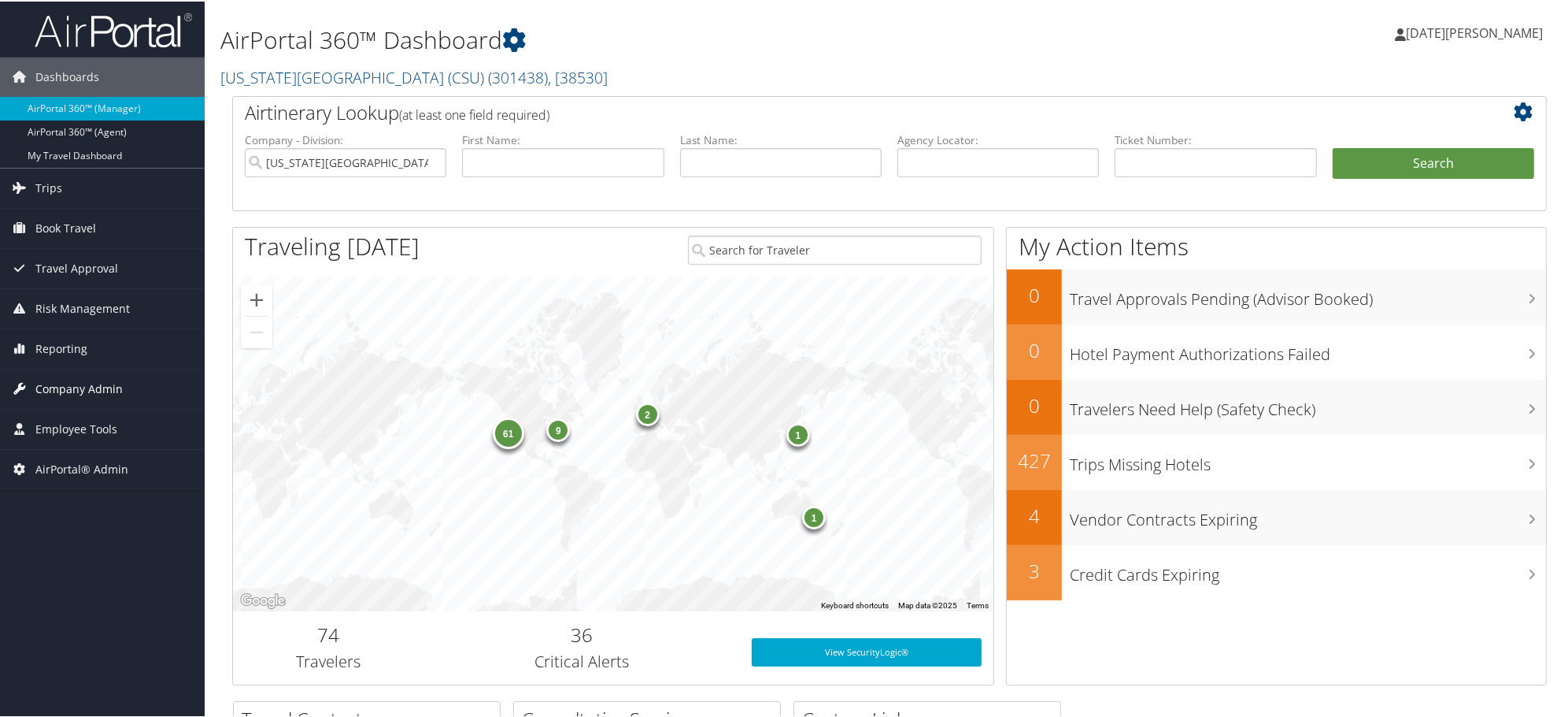
click at [85, 371] on span "Company Admin" at bounding box center [80, 387] width 88 height 39
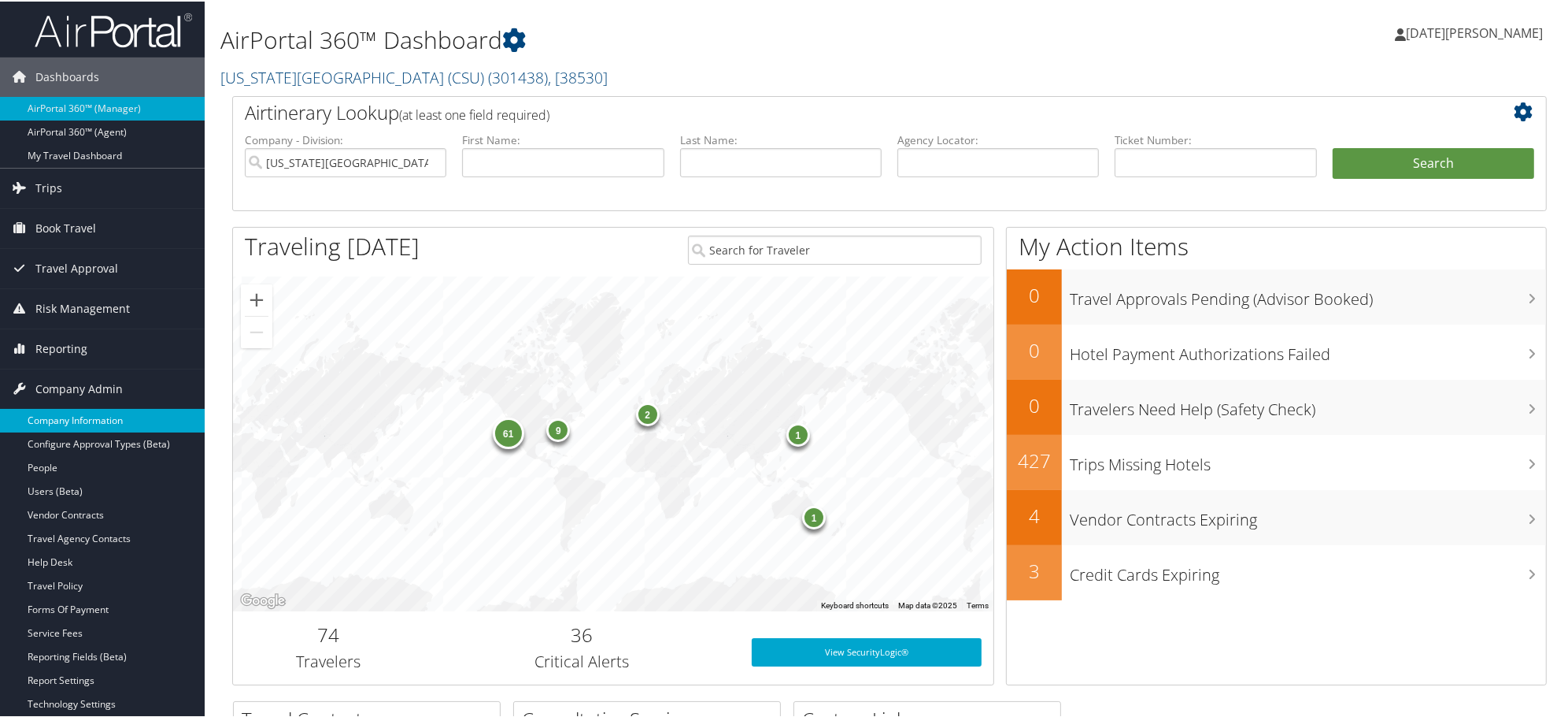
click at [43, 423] on link "Company Information" at bounding box center [102, 419] width 205 height 24
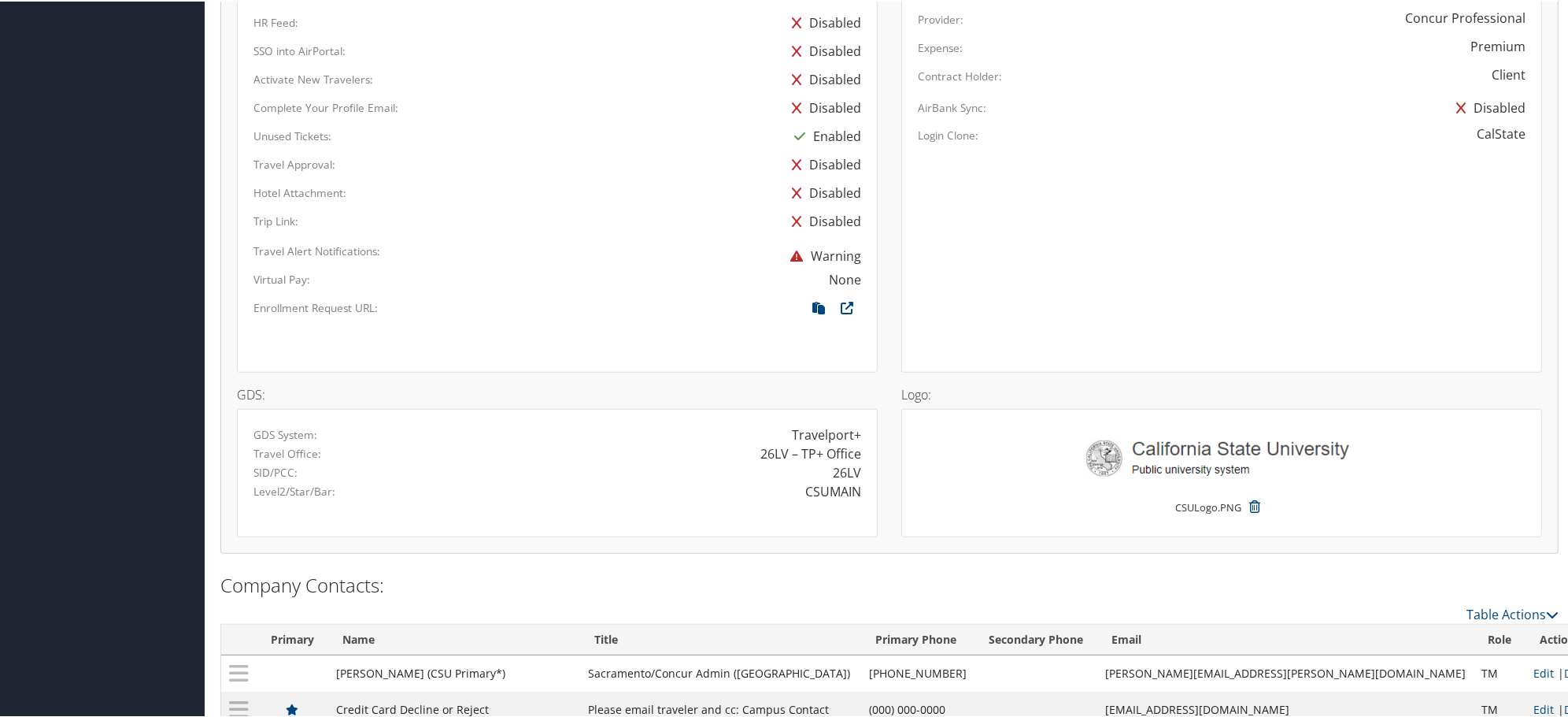
scroll to position [1050, 0]
click at [851, 490] on div "CSUMAIN" at bounding box center [833, 488] width 56 height 19
copy div "CSUMAIN"
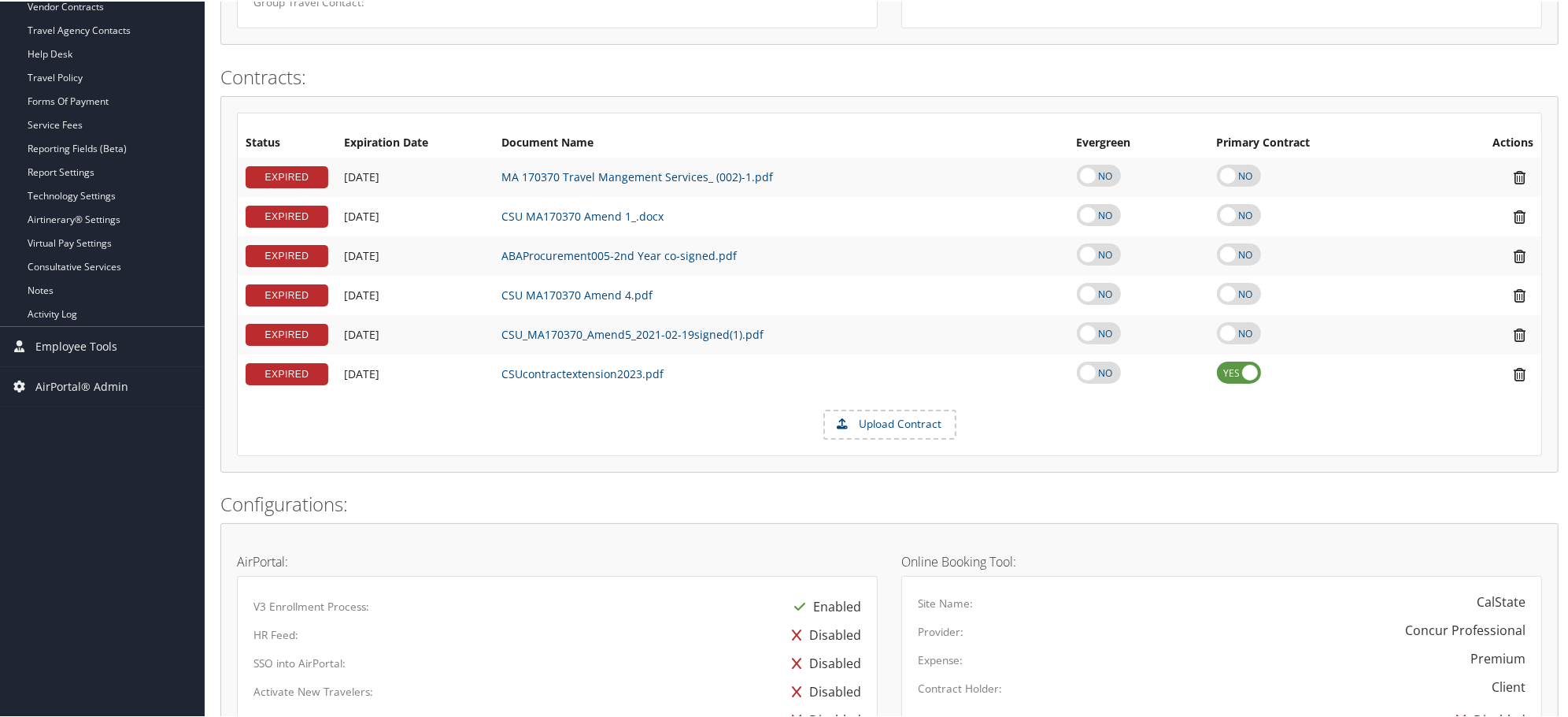
scroll to position [88, 0]
